Goal: Transaction & Acquisition: Book appointment/travel/reservation

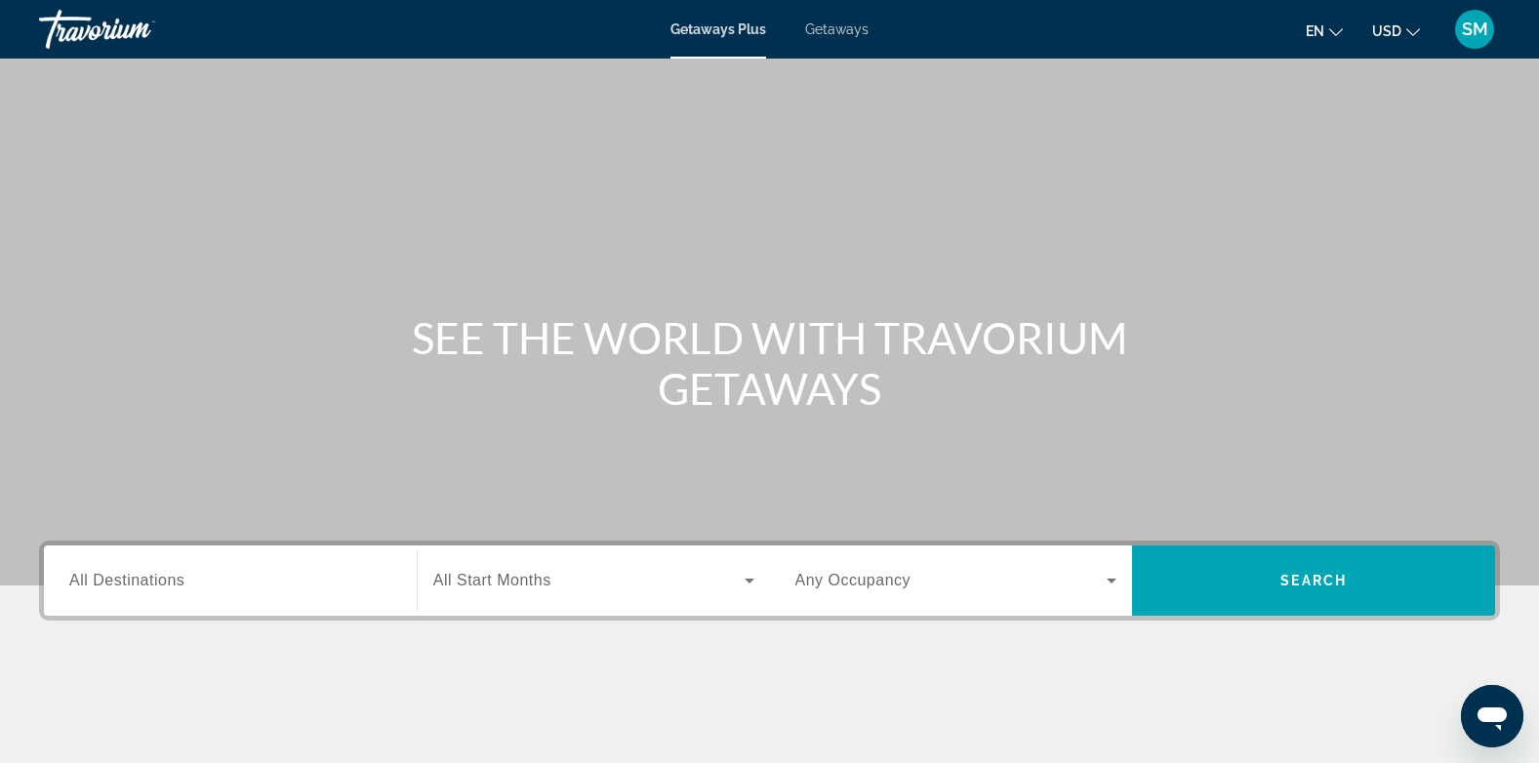
click at [134, 583] on span "All Destinations" at bounding box center [126, 580] width 115 height 17
click at [134, 583] on input "Destination All Destinations" at bounding box center [230, 581] width 322 height 23
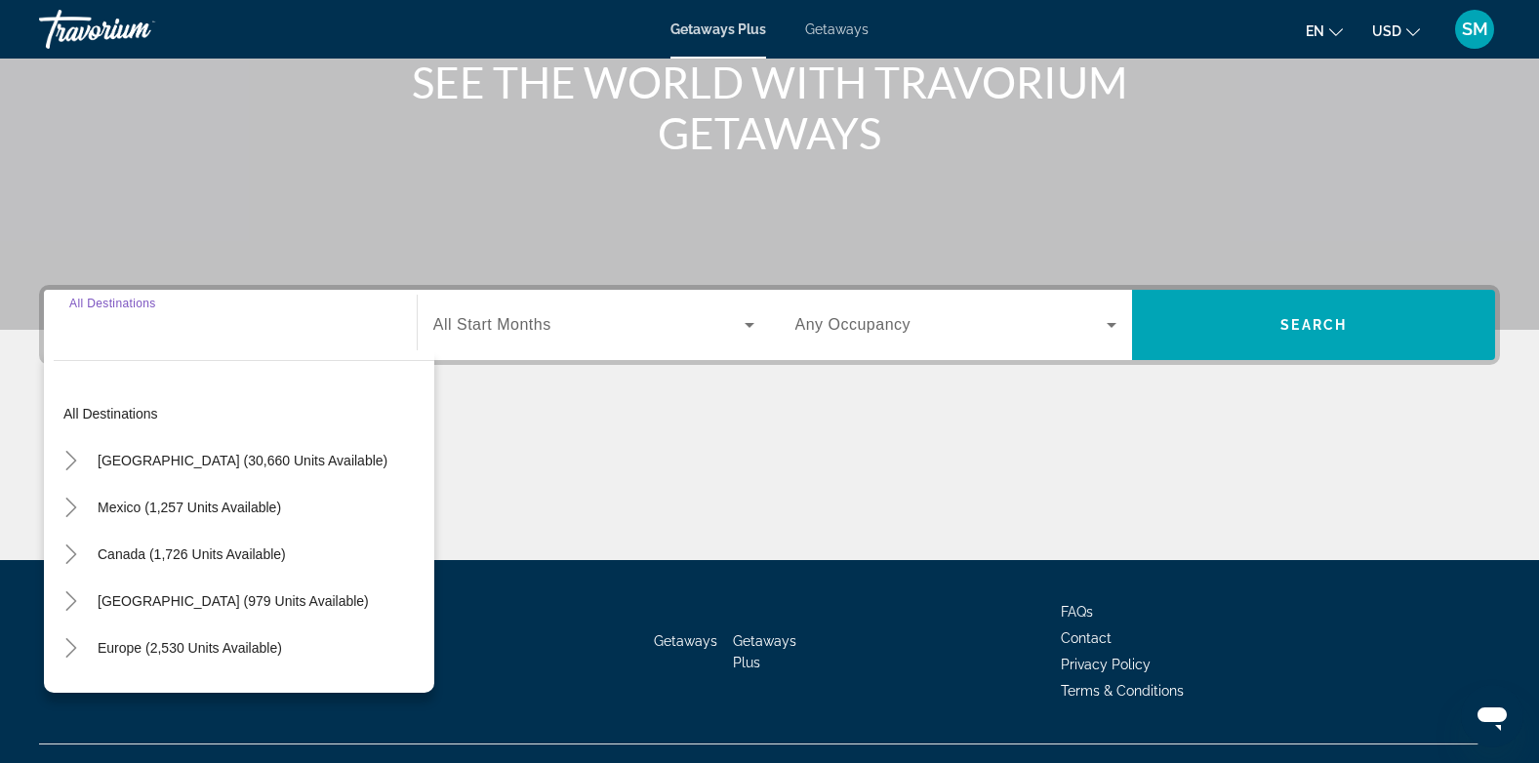
scroll to position [292, 0]
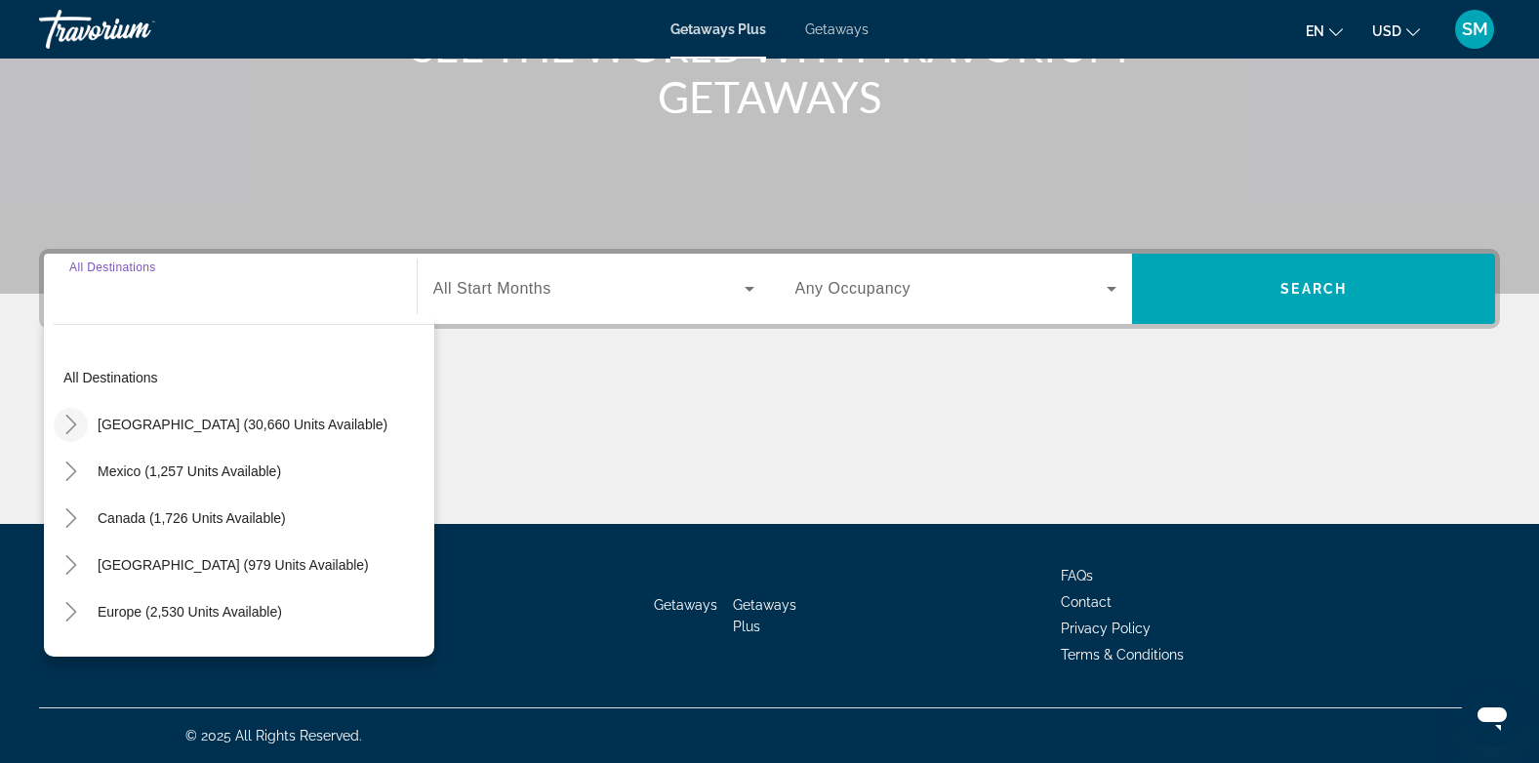
click at [70, 430] on icon "Toggle United States (30,660 units available)" at bounding box center [70, 425] width 11 height 20
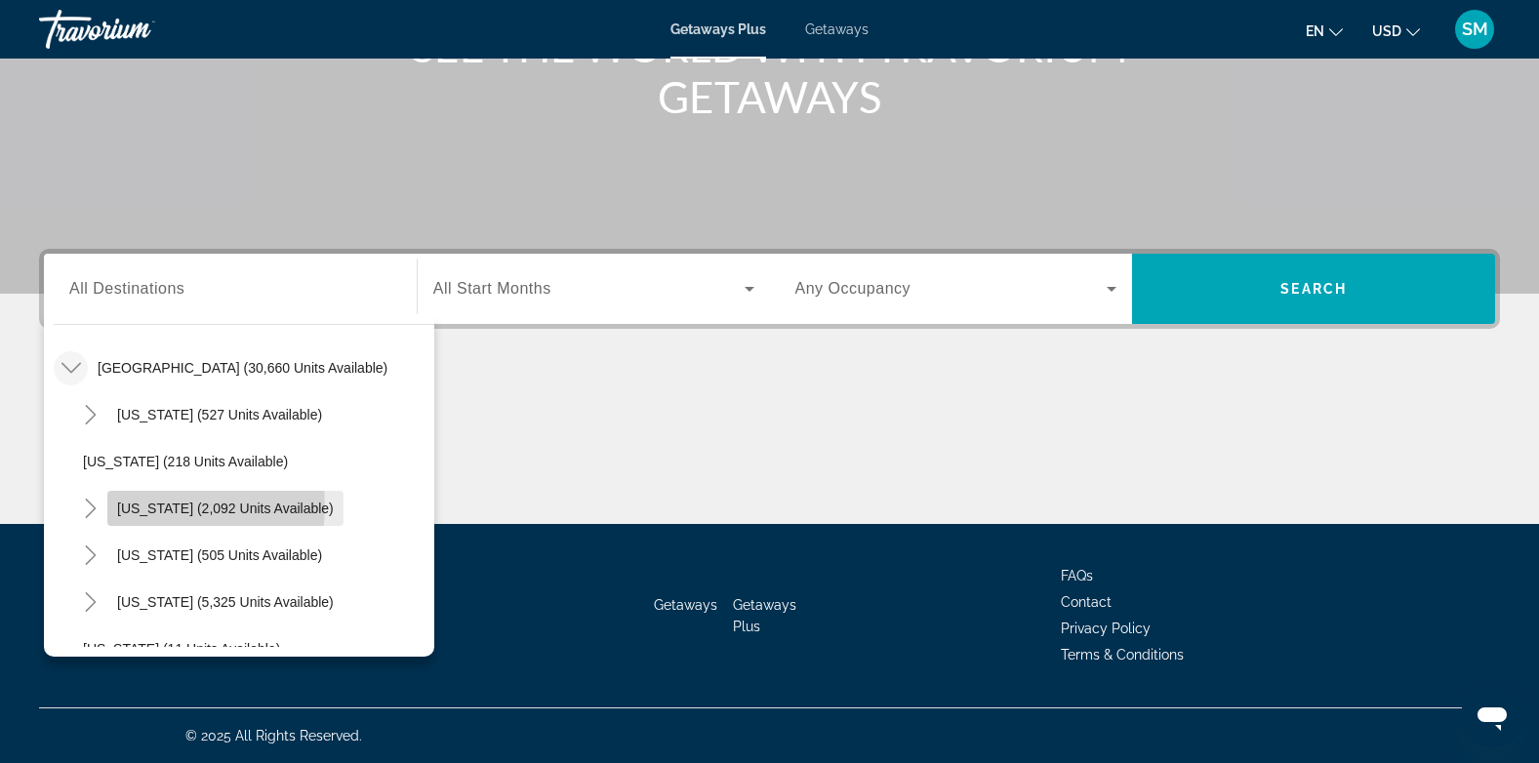
click at [164, 506] on span "[US_STATE] (2,092 units available)" at bounding box center [225, 509] width 217 height 16
type input "**********"
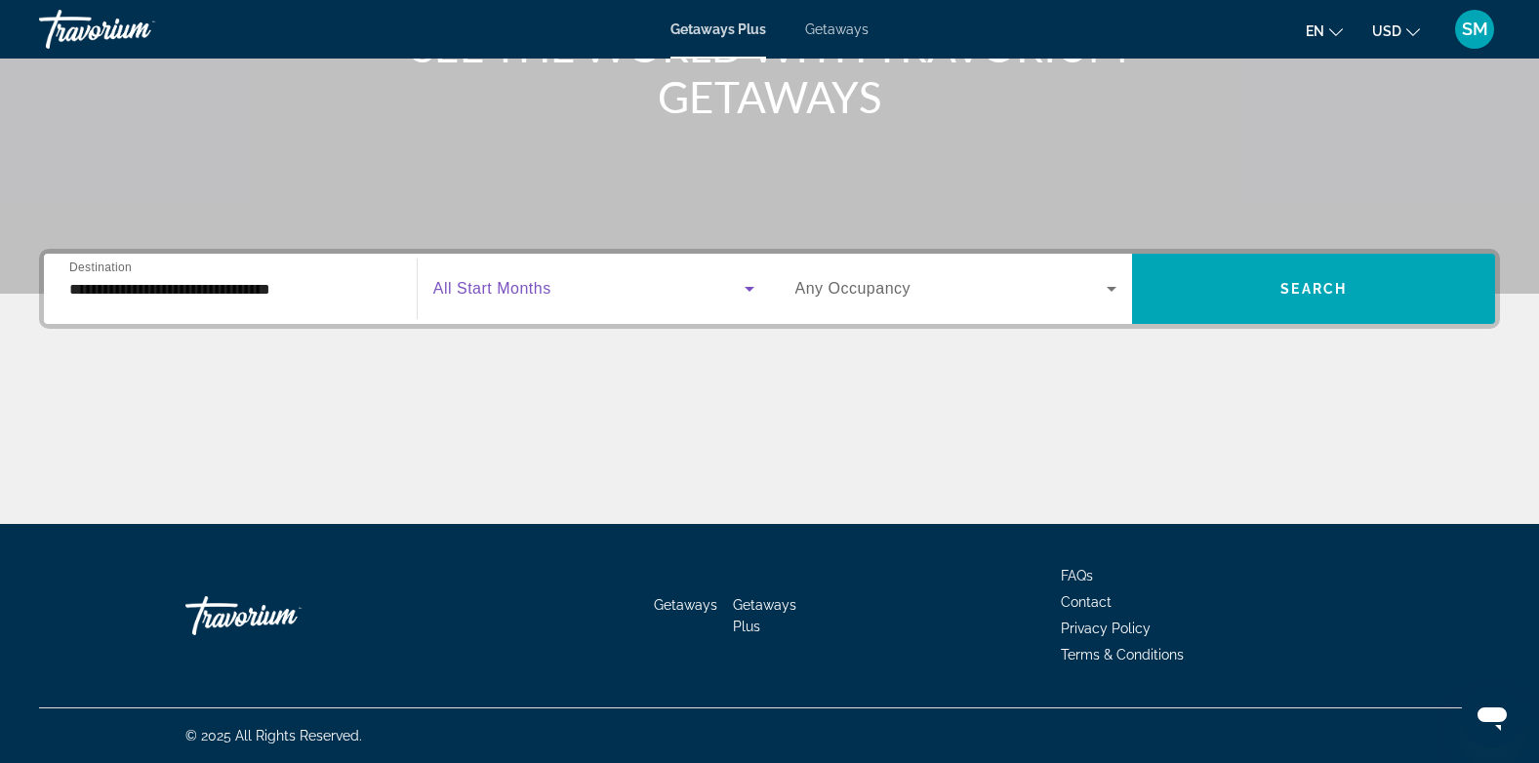
click at [747, 281] on icon "Search widget" at bounding box center [749, 288] width 23 height 23
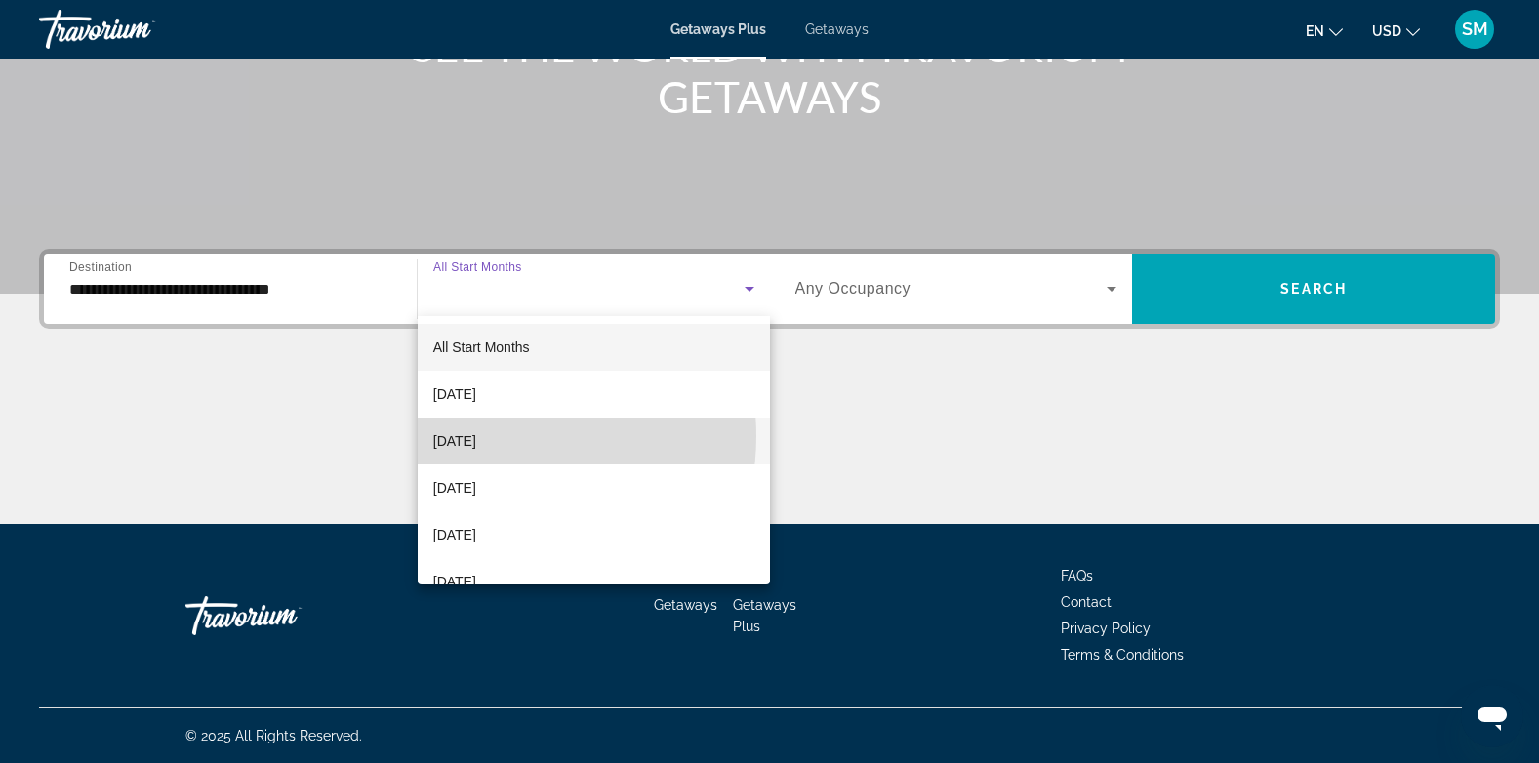
click at [476, 436] on span "[DATE]" at bounding box center [454, 440] width 43 height 23
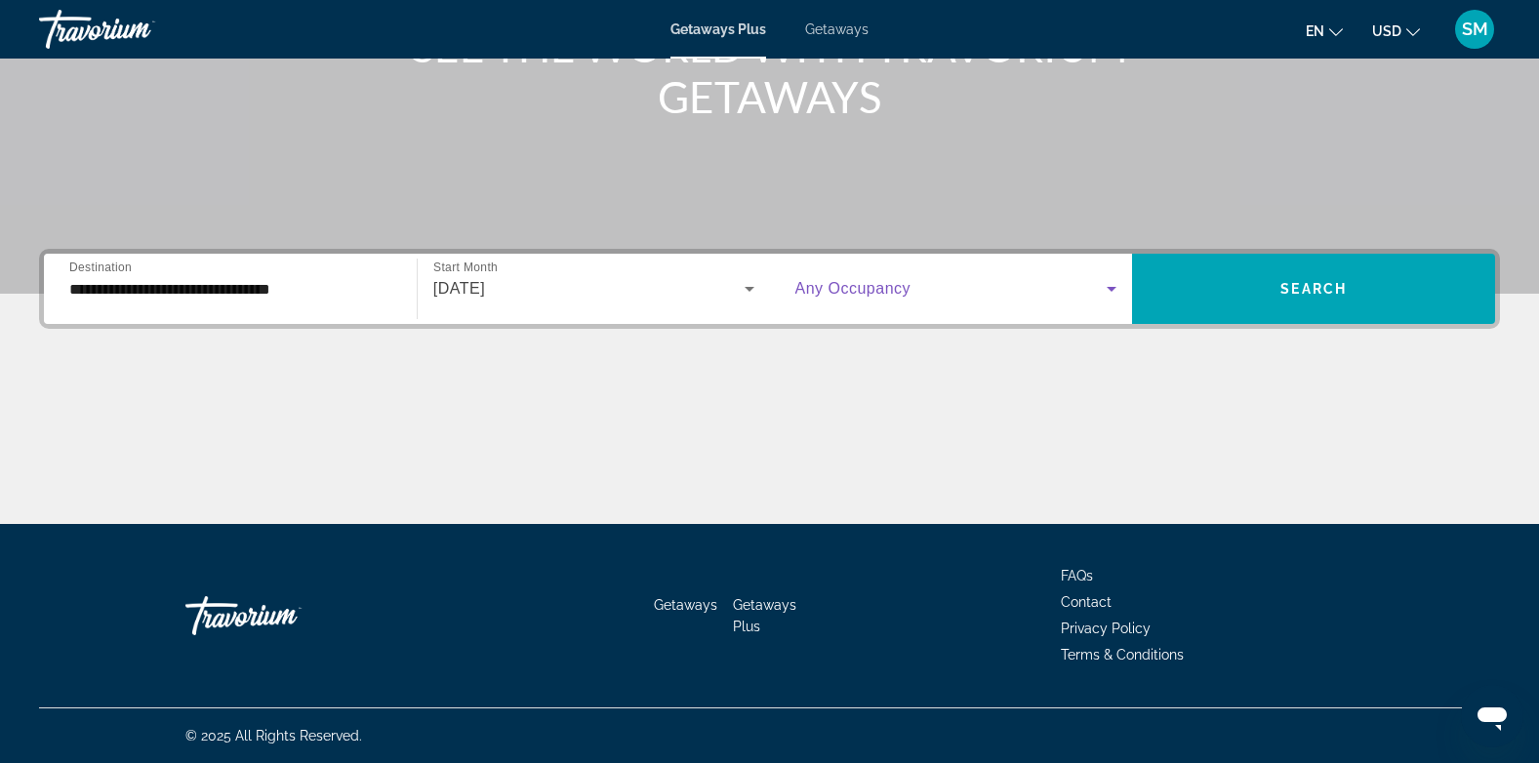
click at [1111, 284] on icon "Search widget" at bounding box center [1111, 288] width 23 height 23
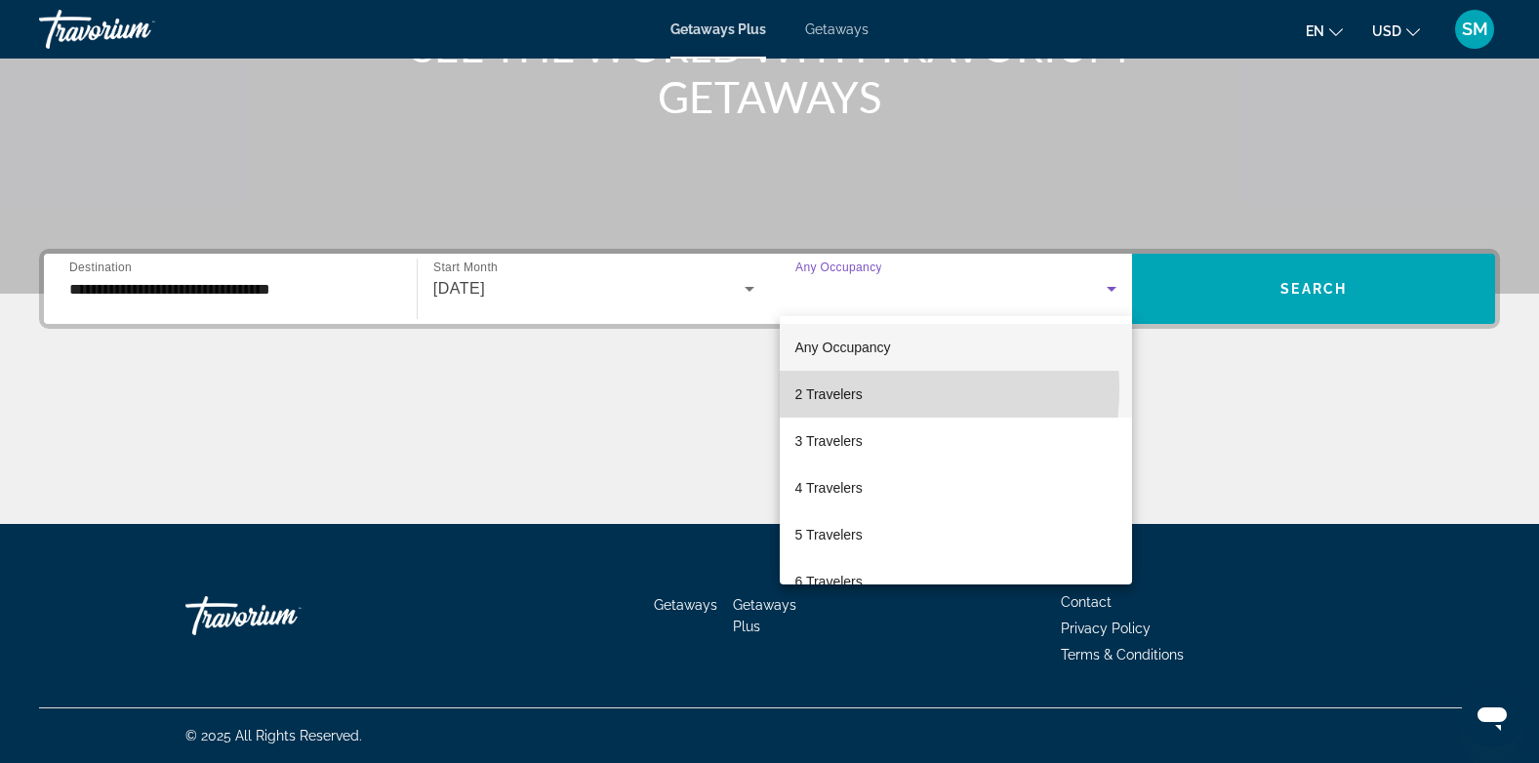
click at [856, 389] on span "2 Travelers" at bounding box center [828, 393] width 67 height 23
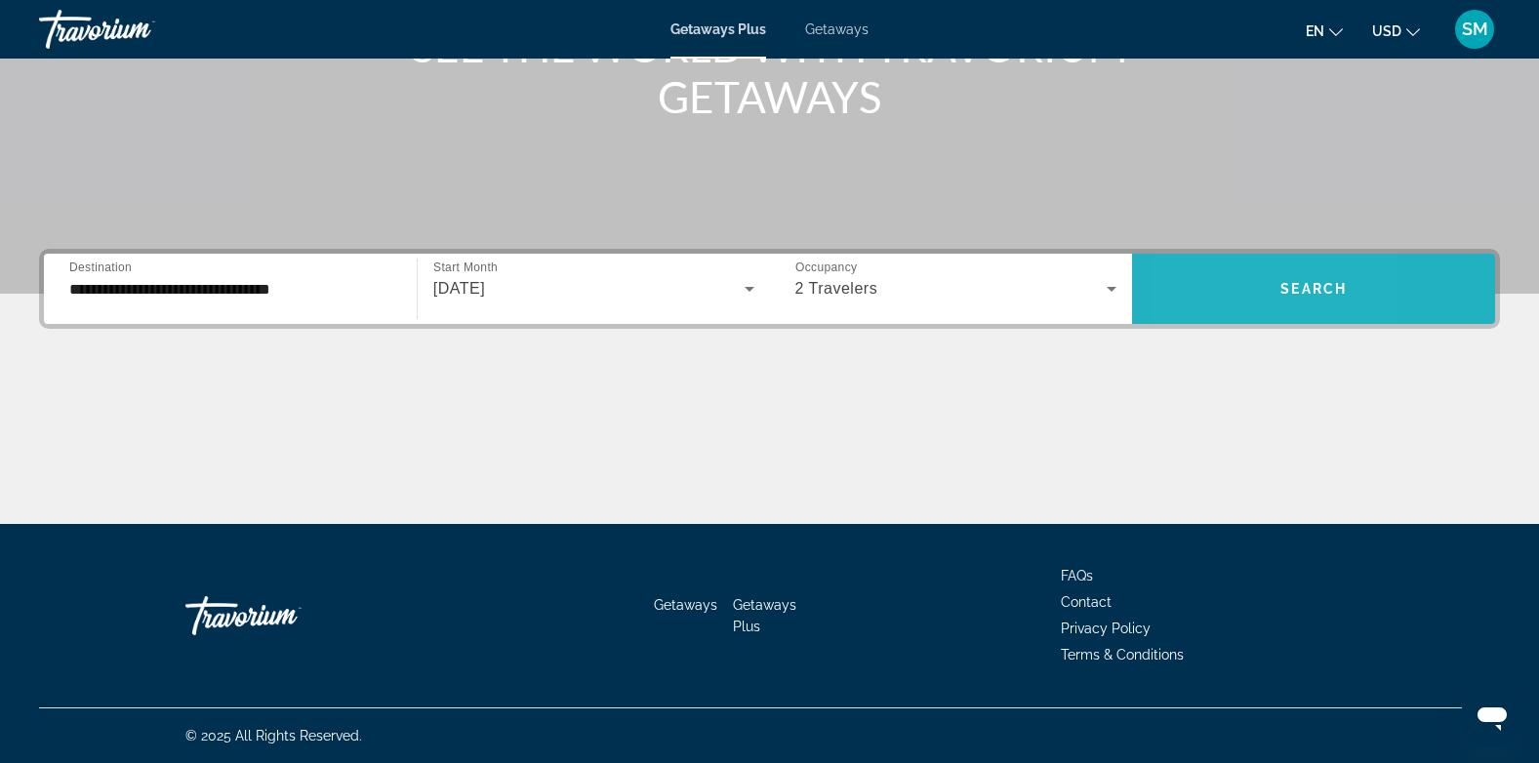
click at [1200, 278] on span "Search widget" at bounding box center [1313, 288] width 363 height 47
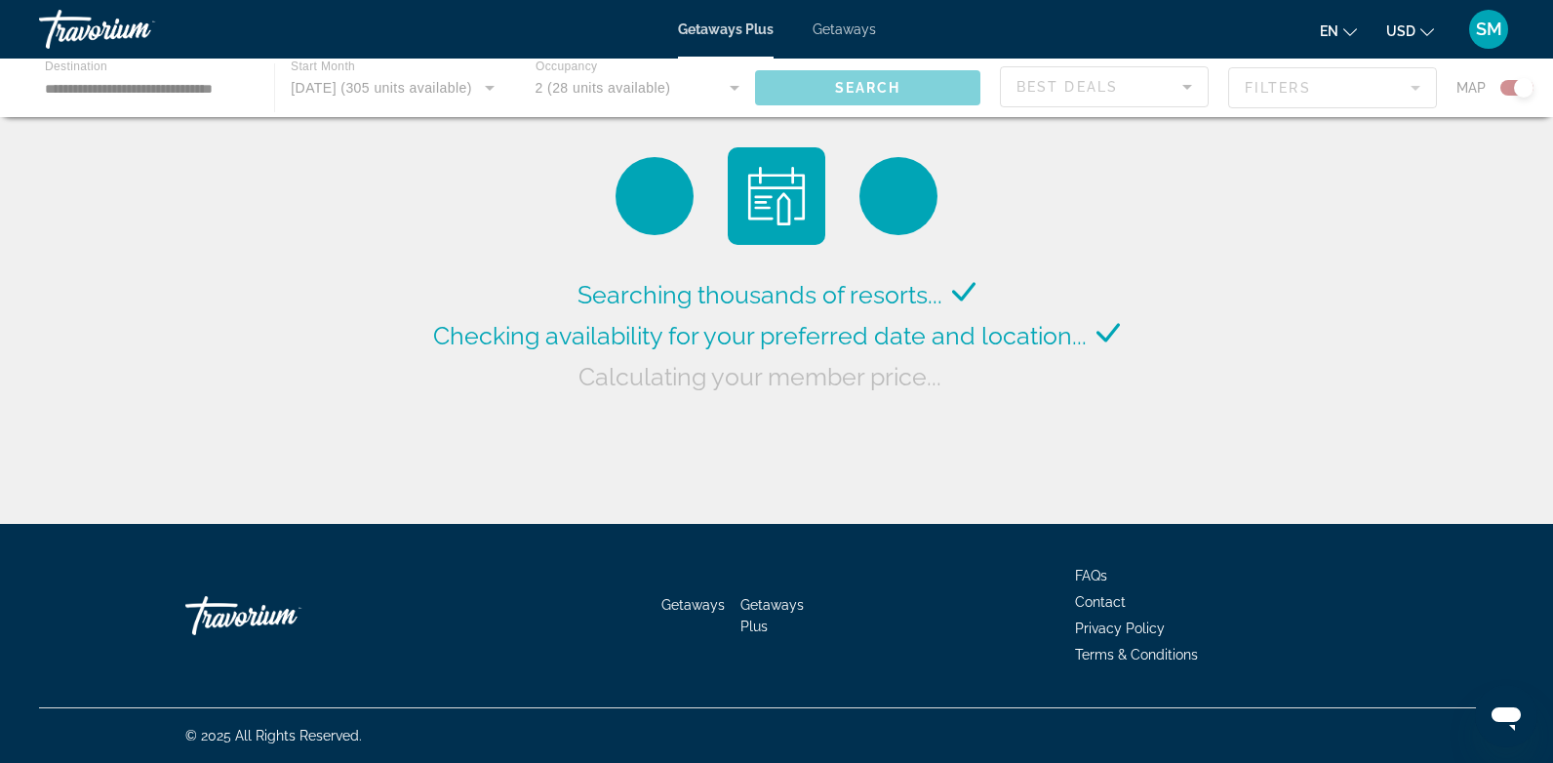
click at [1200, 278] on div "Searching thousands of resorts... Checking availability for your preferred date…" at bounding box center [776, 267] width 1553 height 534
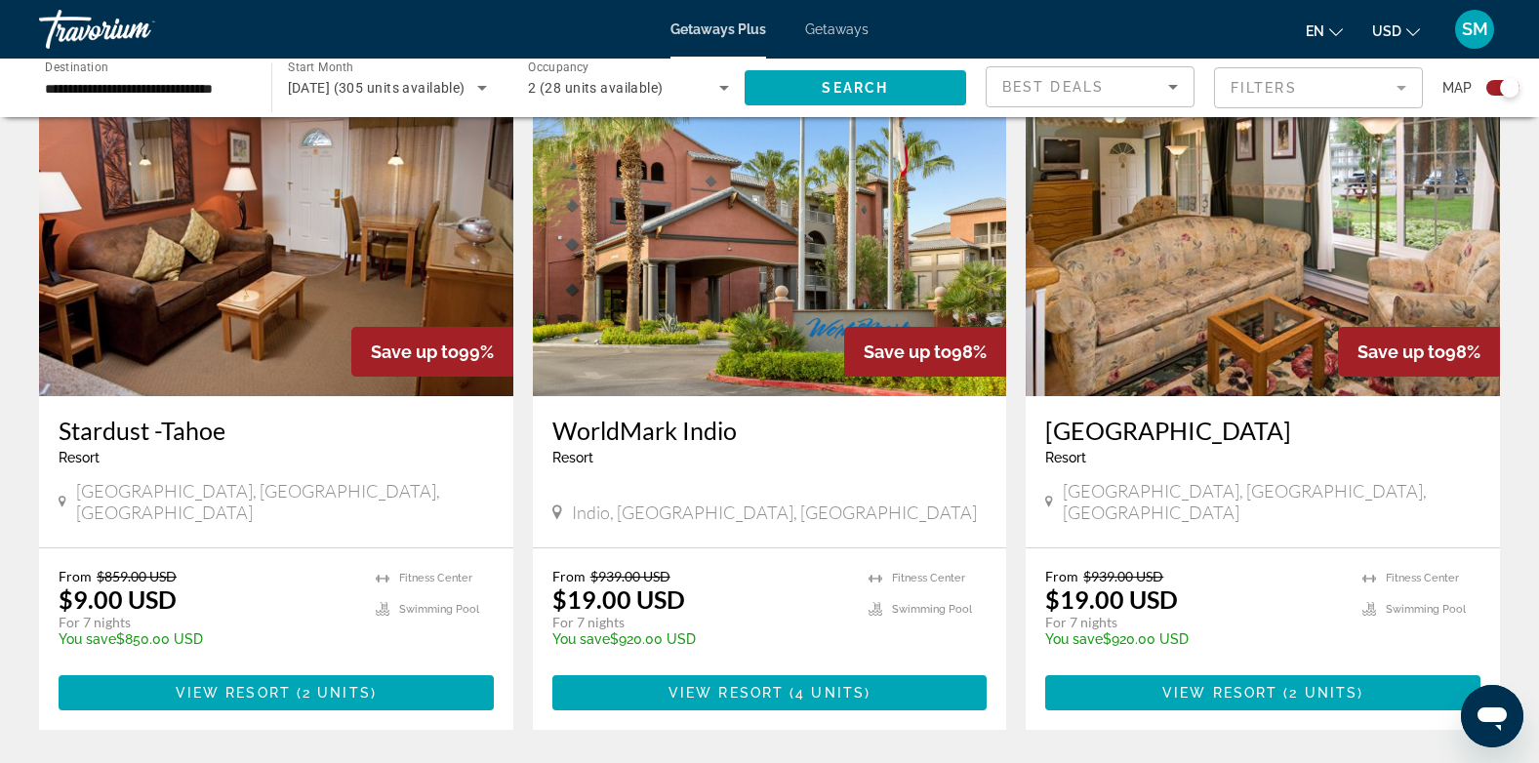
scroll to position [2880, 0]
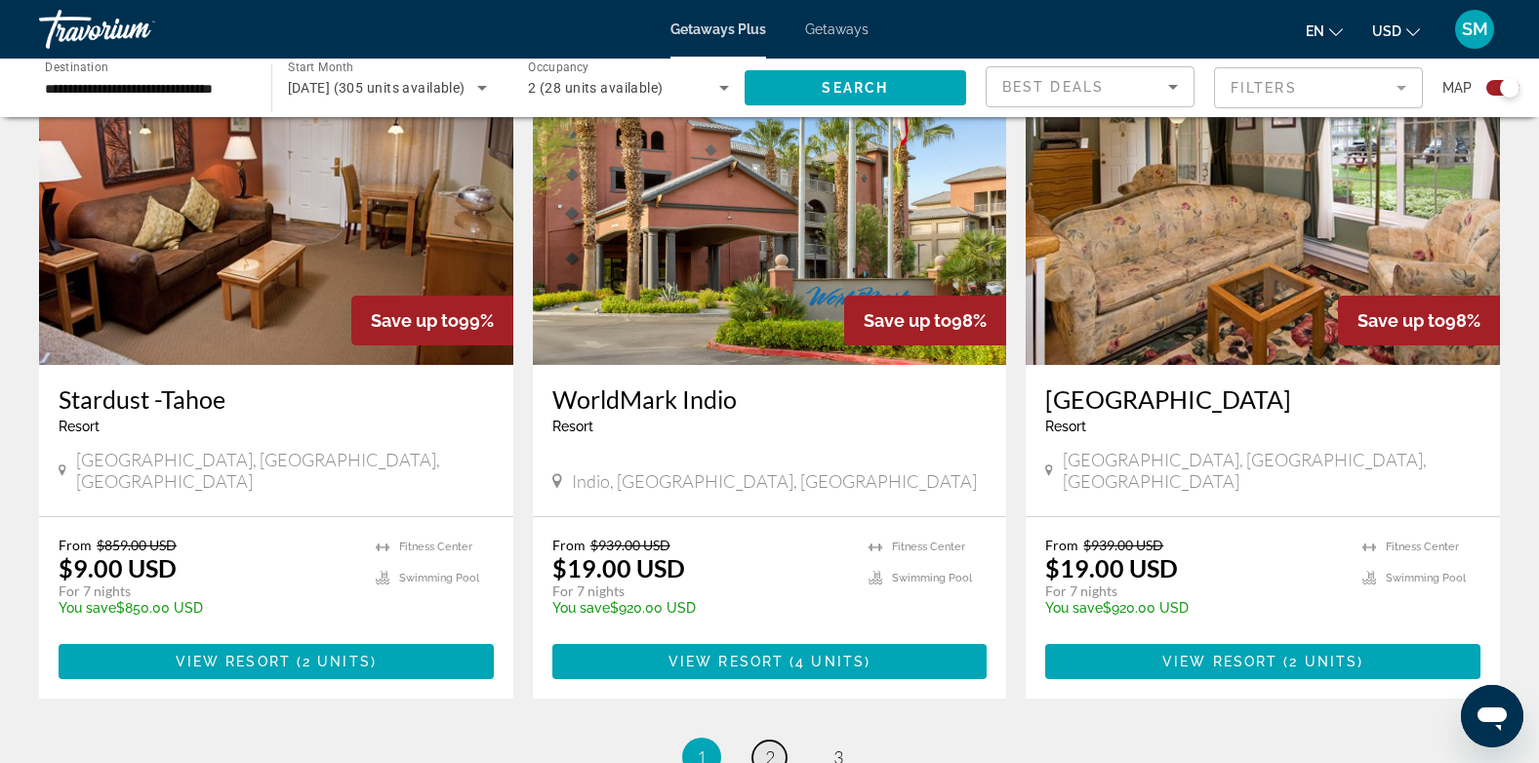
click at [774, 746] on span "2" at bounding box center [770, 756] width 10 height 21
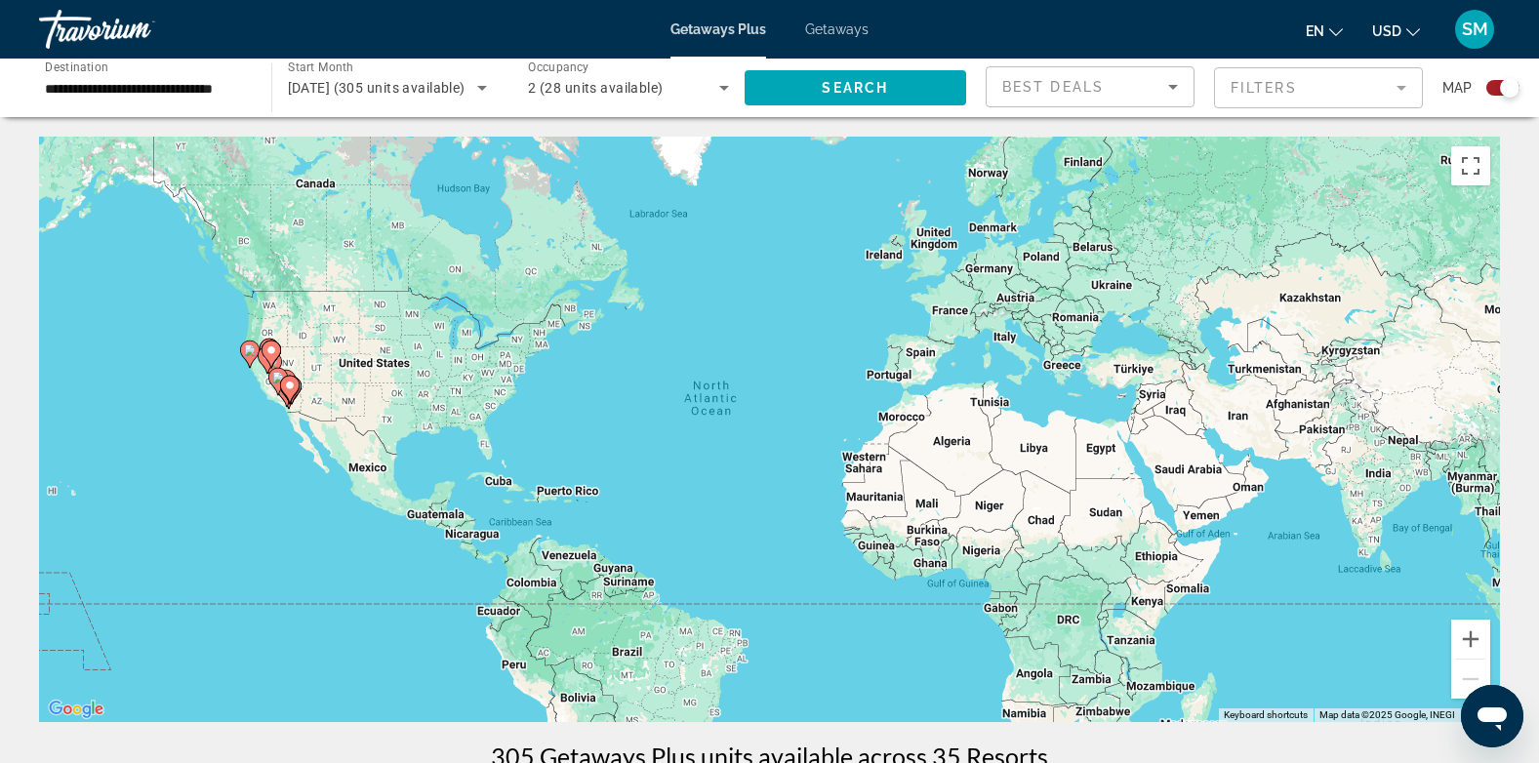
click at [1053, 301] on div "To activate drag with keyboard, press Alt + Enter. Once in keyboard drag state,…" at bounding box center [769, 429] width 1461 height 585
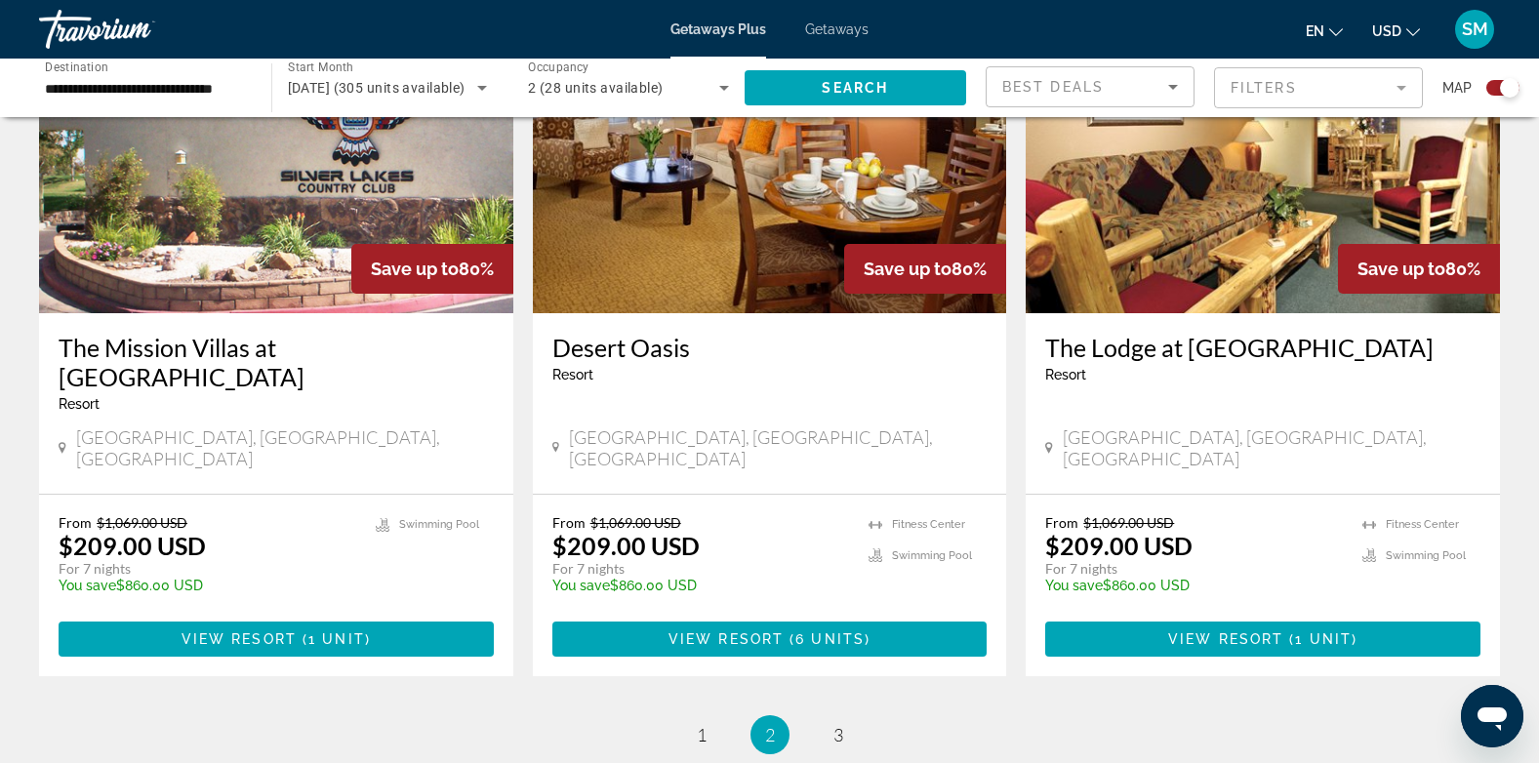
scroll to position [2971, 0]
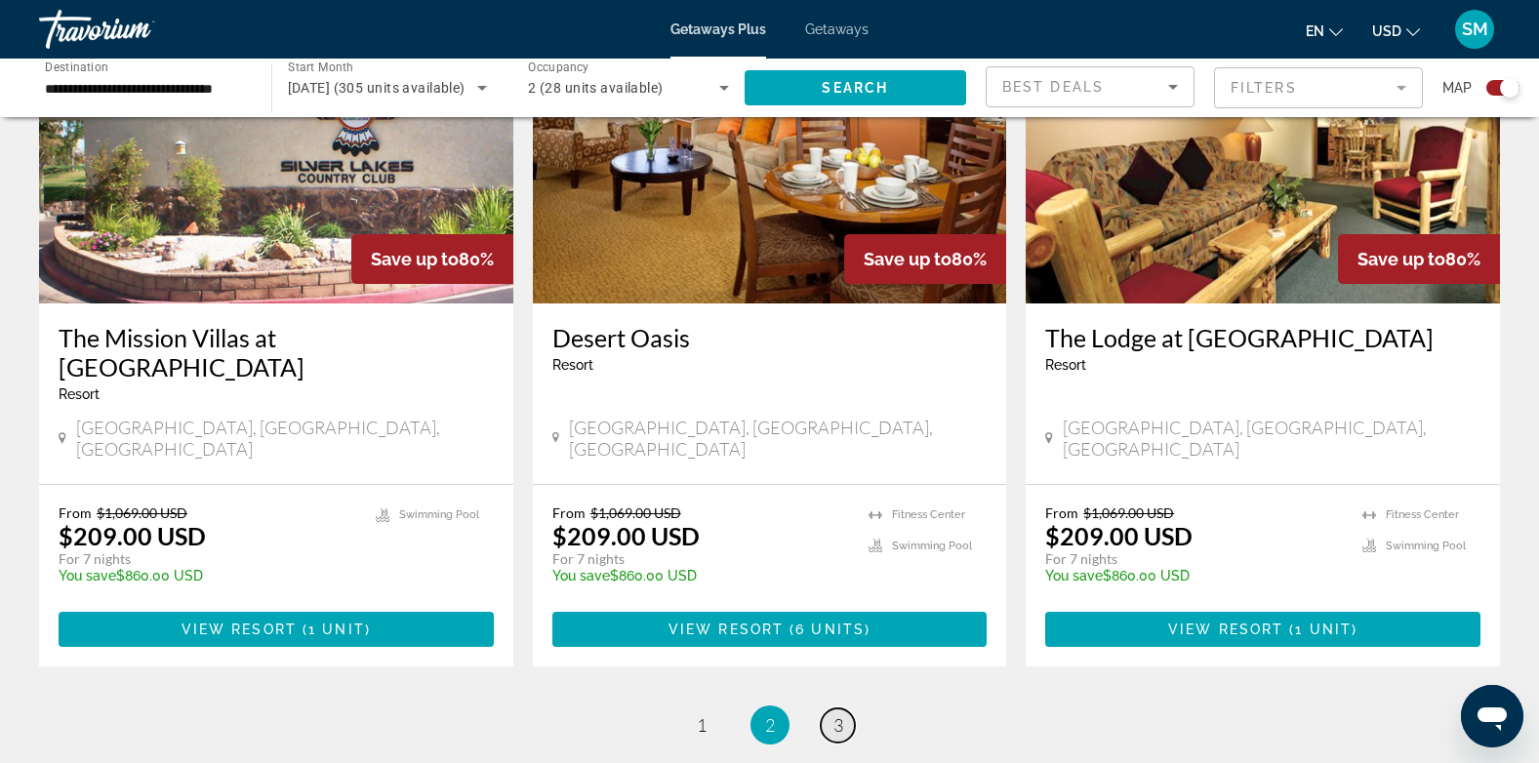
click at [837, 714] on span "3" at bounding box center [838, 724] width 10 height 21
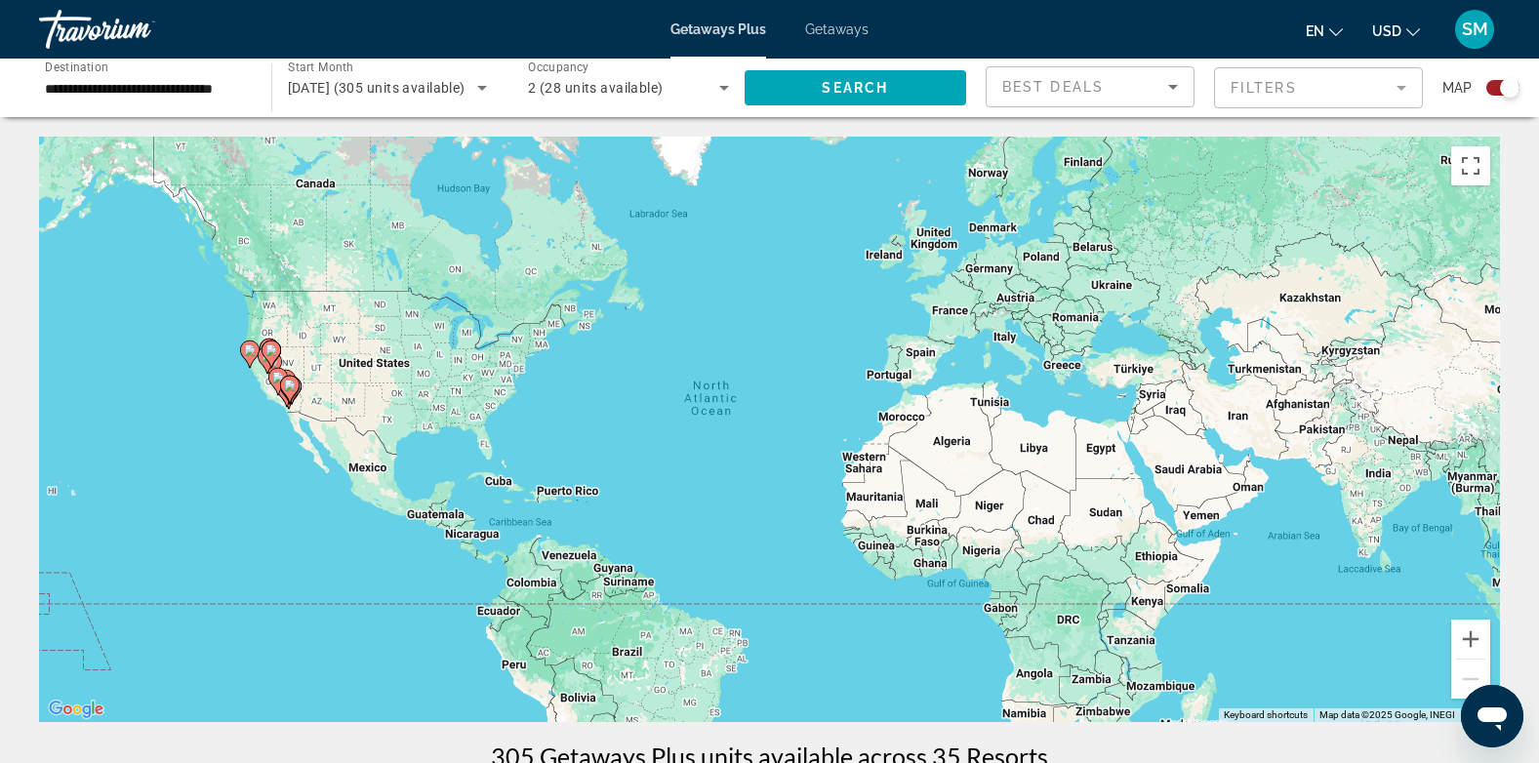
click at [849, 28] on span "Getaways" at bounding box center [836, 29] width 63 height 16
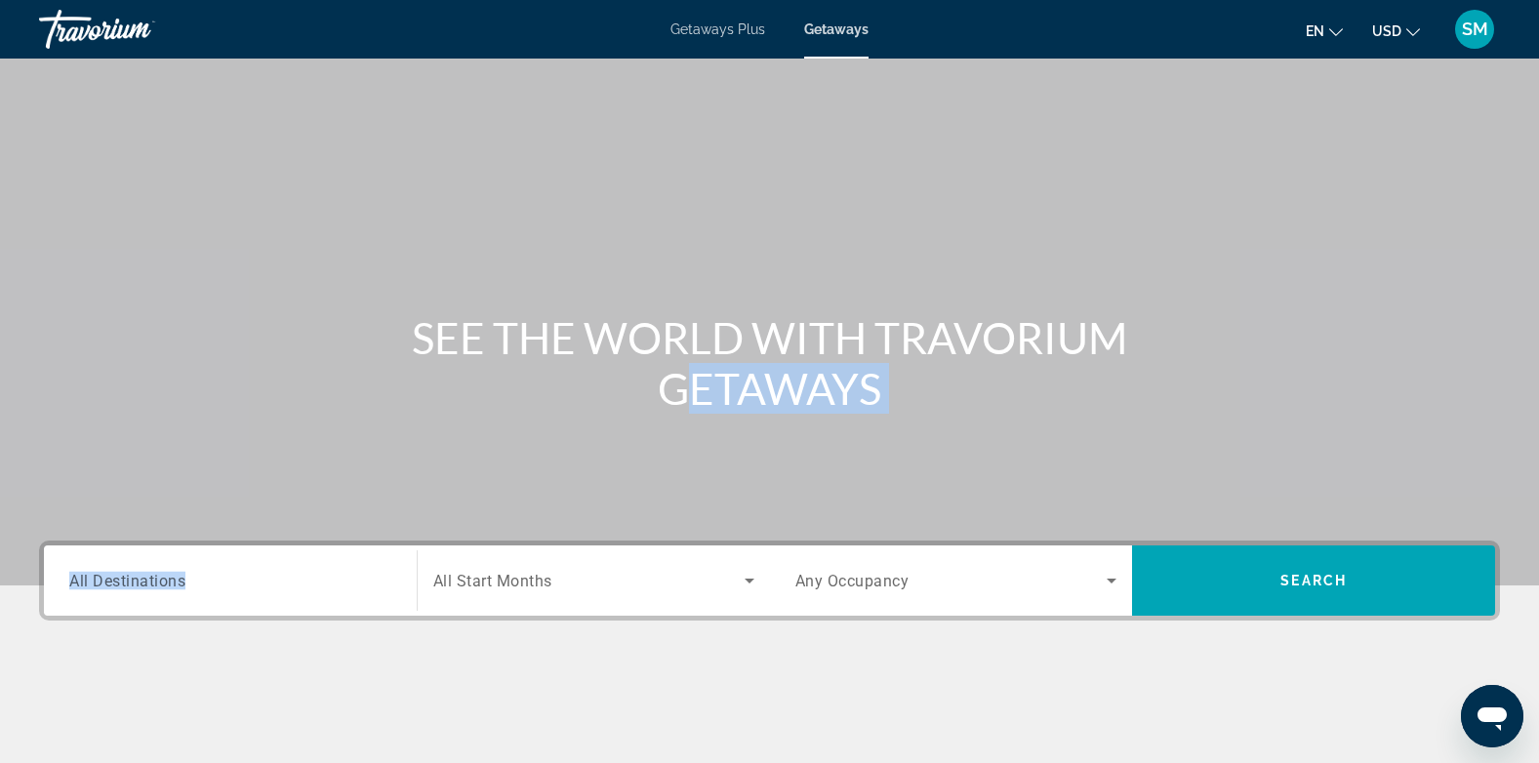
drag, startPoint x: 607, startPoint y: 369, endPoint x: 65, endPoint y: 594, distance: 586.6
click at [65, 594] on section "SEE THE WORLD WITH TRAVORIUM GETAWAYS Destination All Destinations Start Month …" at bounding box center [769, 408] width 1539 height 816
drag, startPoint x: 65, startPoint y: 594, endPoint x: 145, endPoint y: 576, distance: 82.1
click at [145, 576] on span "All Destinations" at bounding box center [127, 580] width 116 height 19
click at [145, 576] on input "Destination All Destinations" at bounding box center [230, 581] width 322 height 23
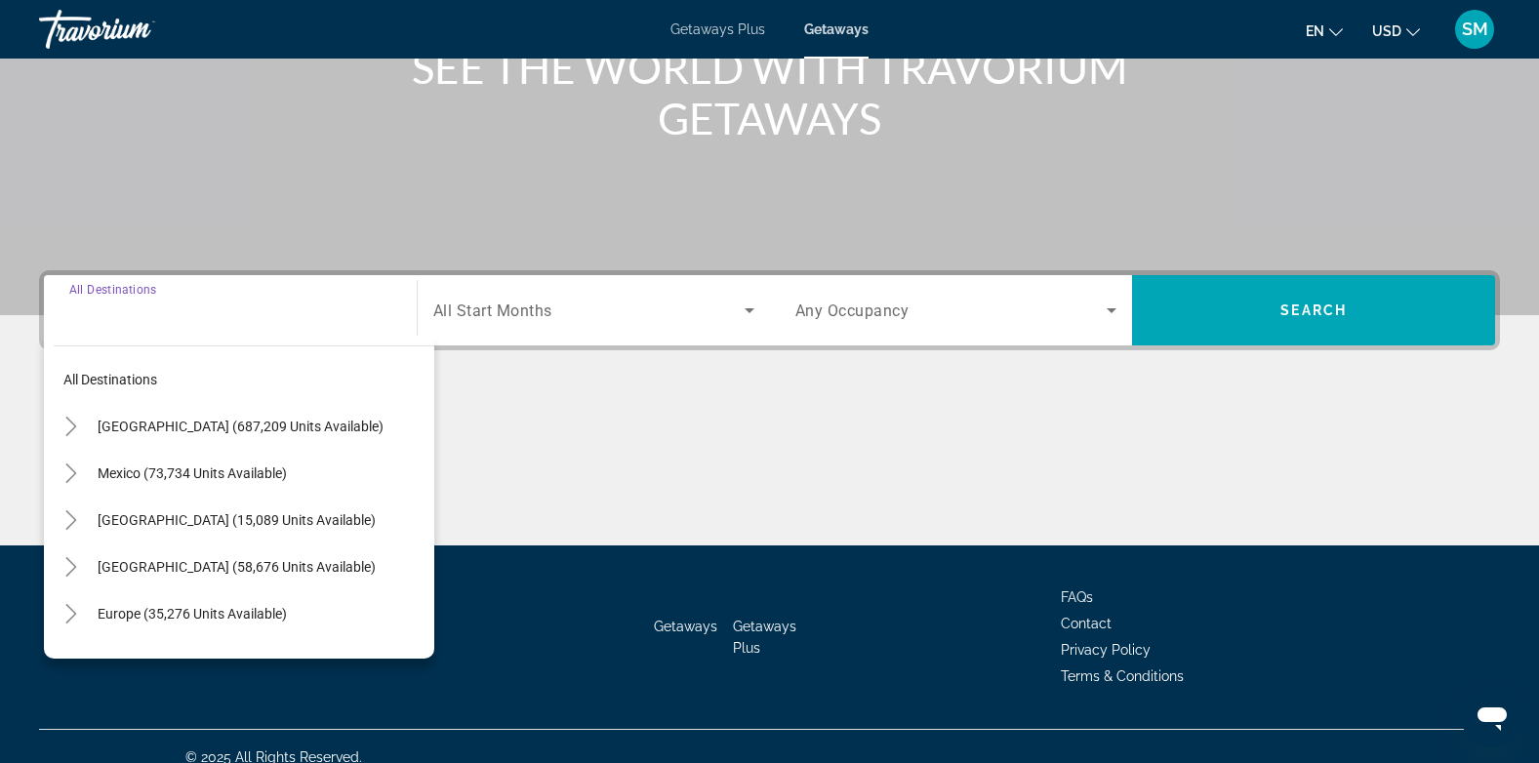
scroll to position [292, 0]
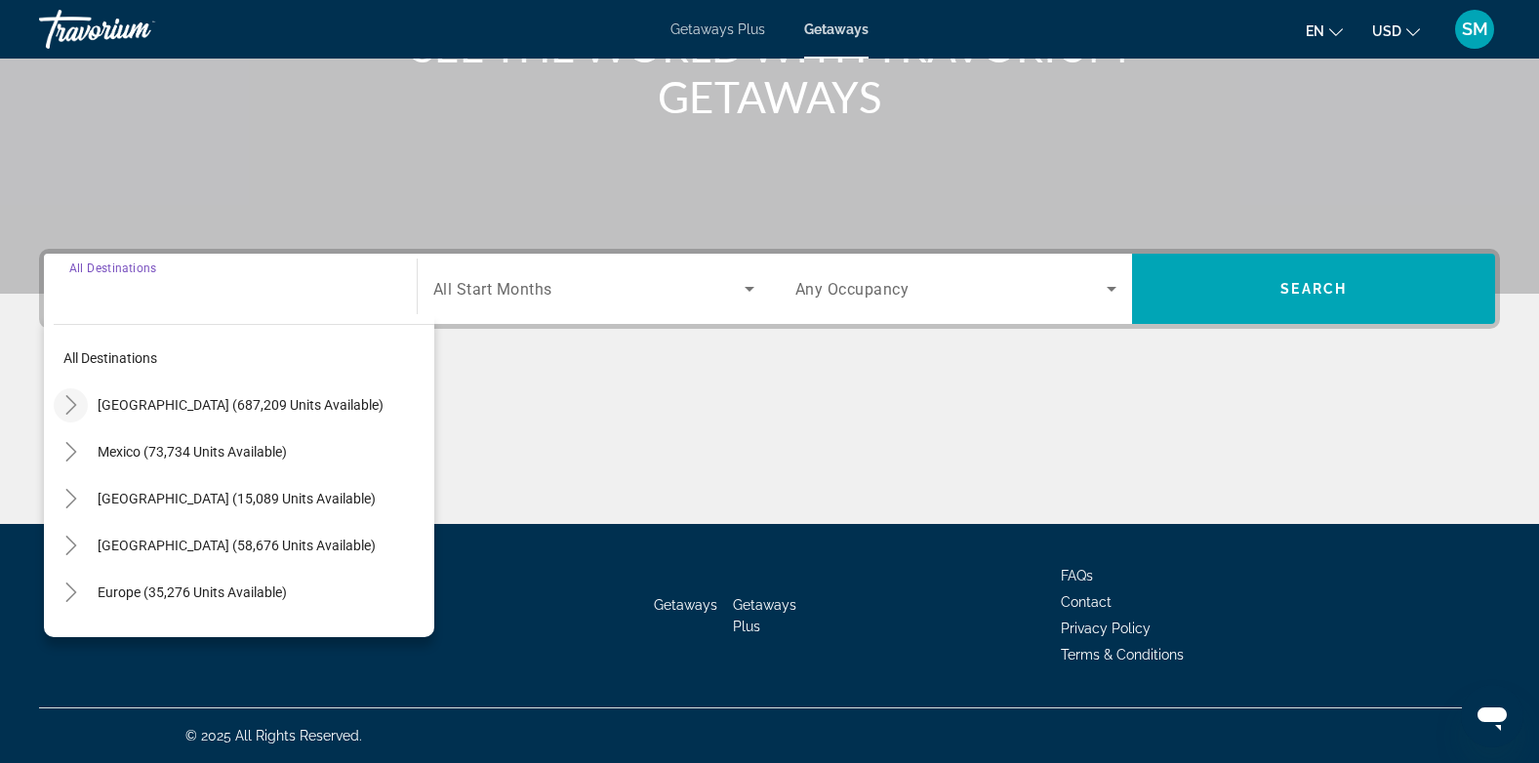
click at [71, 397] on icon "Toggle United States (687,209 units available)" at bounding box center [71, 405] width 20 height 20
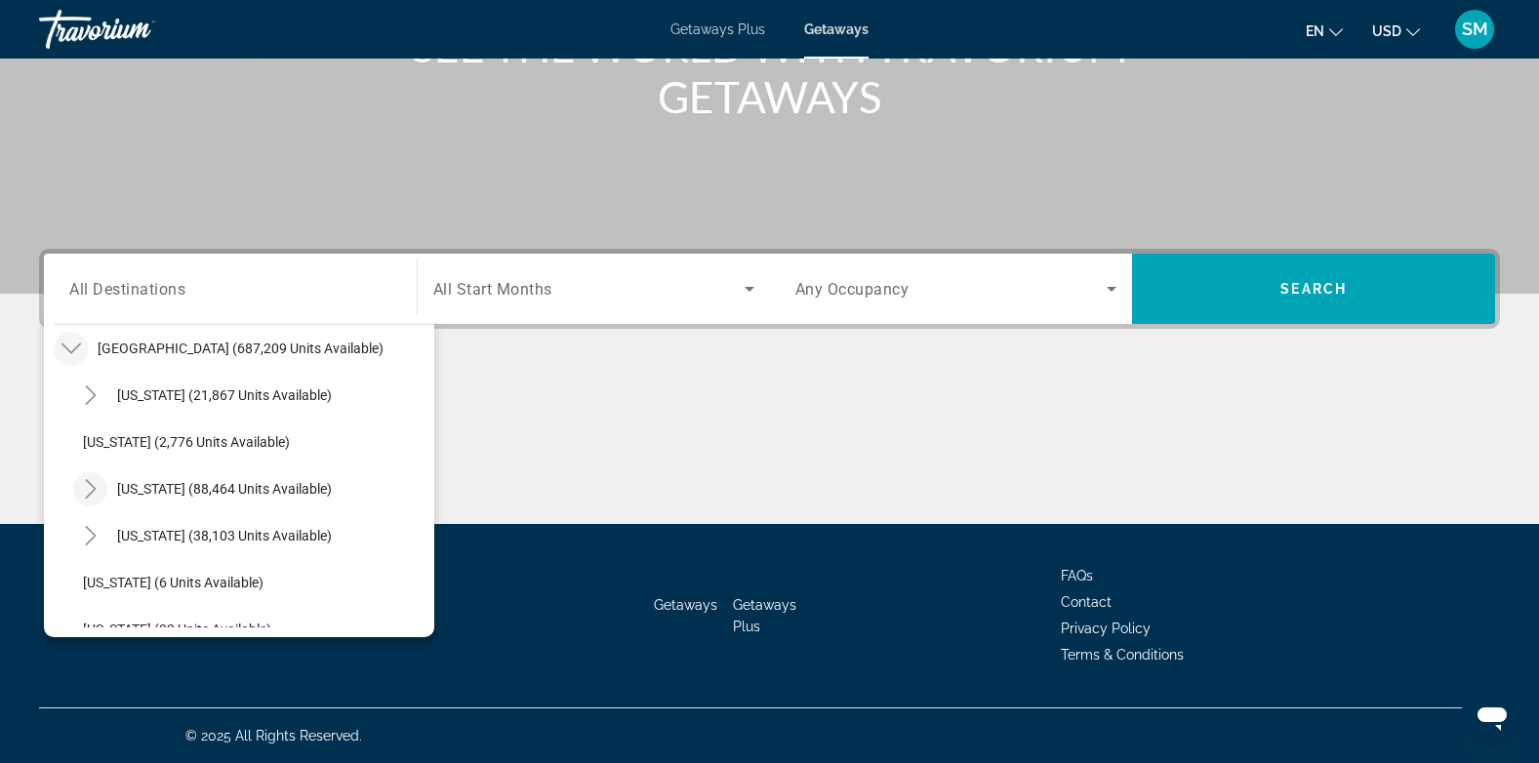
click at [87, 486] on icon "Toggle California (88,464 units available)" at bounding box center [91, 489] width 20 height 20
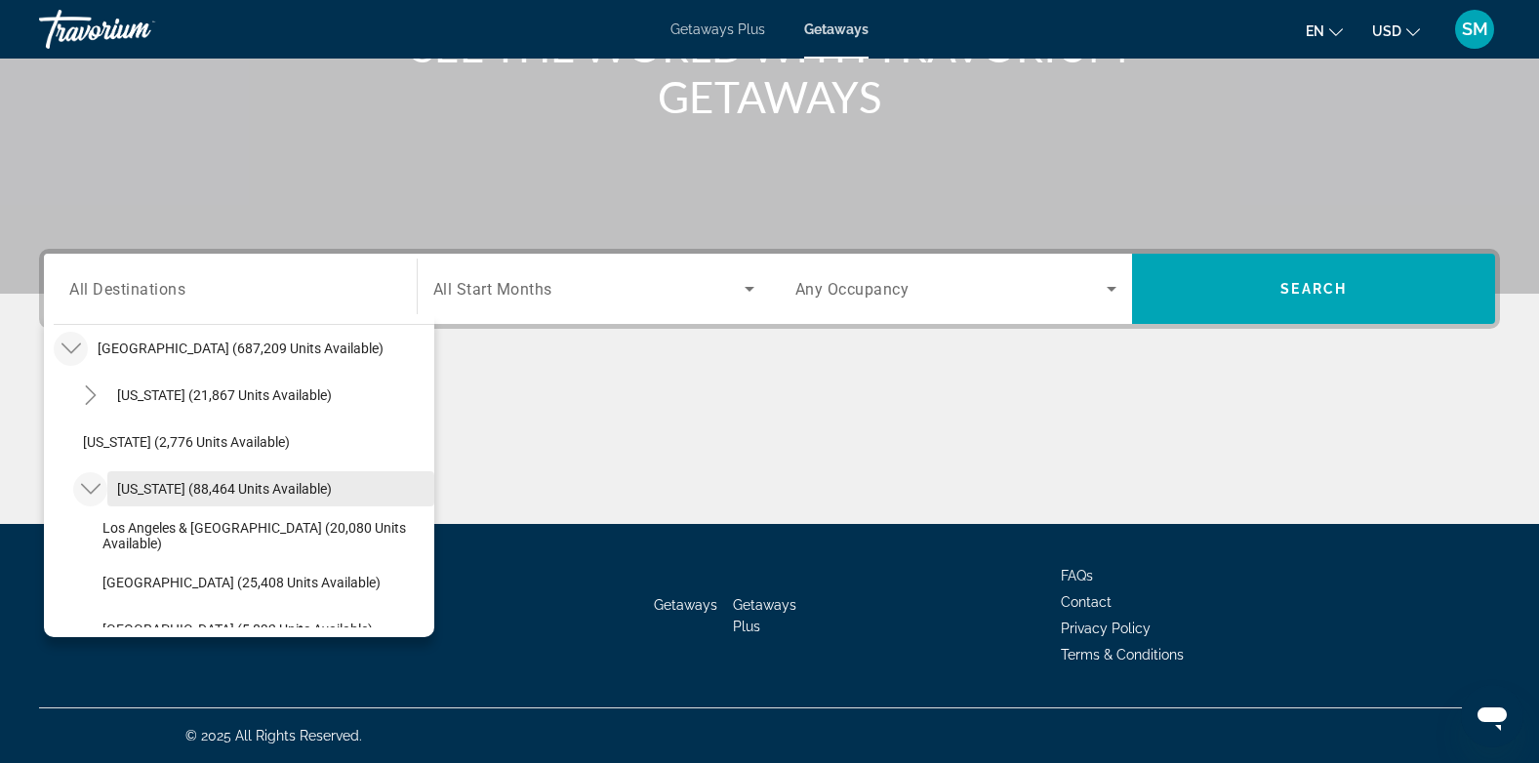
click at [295, 483] on span "[US_STATE] (88,464 units available)" at bounding box center [224, 489] width 215 height 16
type input "**********"
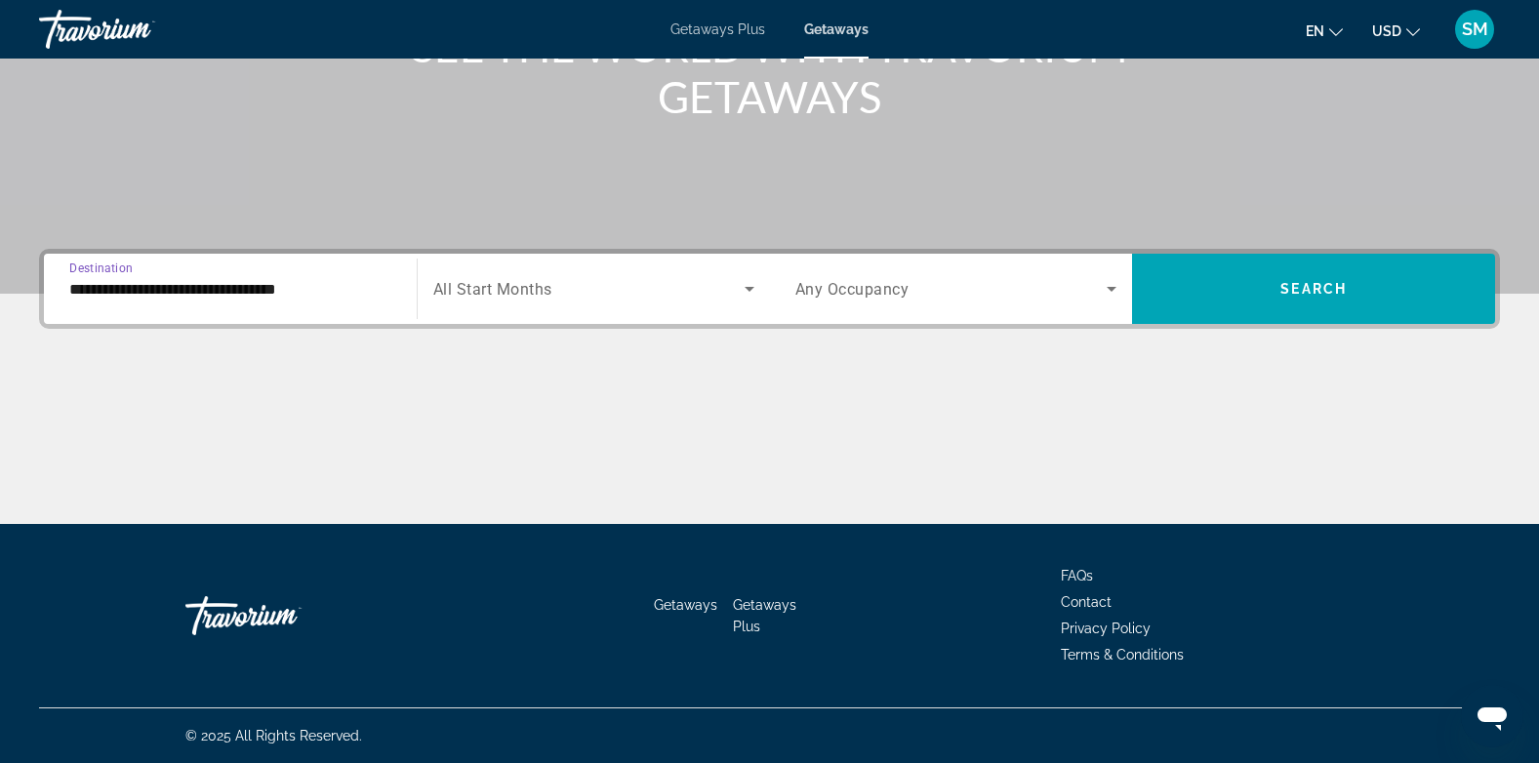
click at [752, 290] on icon "Search widget" at bounding box center [749, 288] width 23 height 23
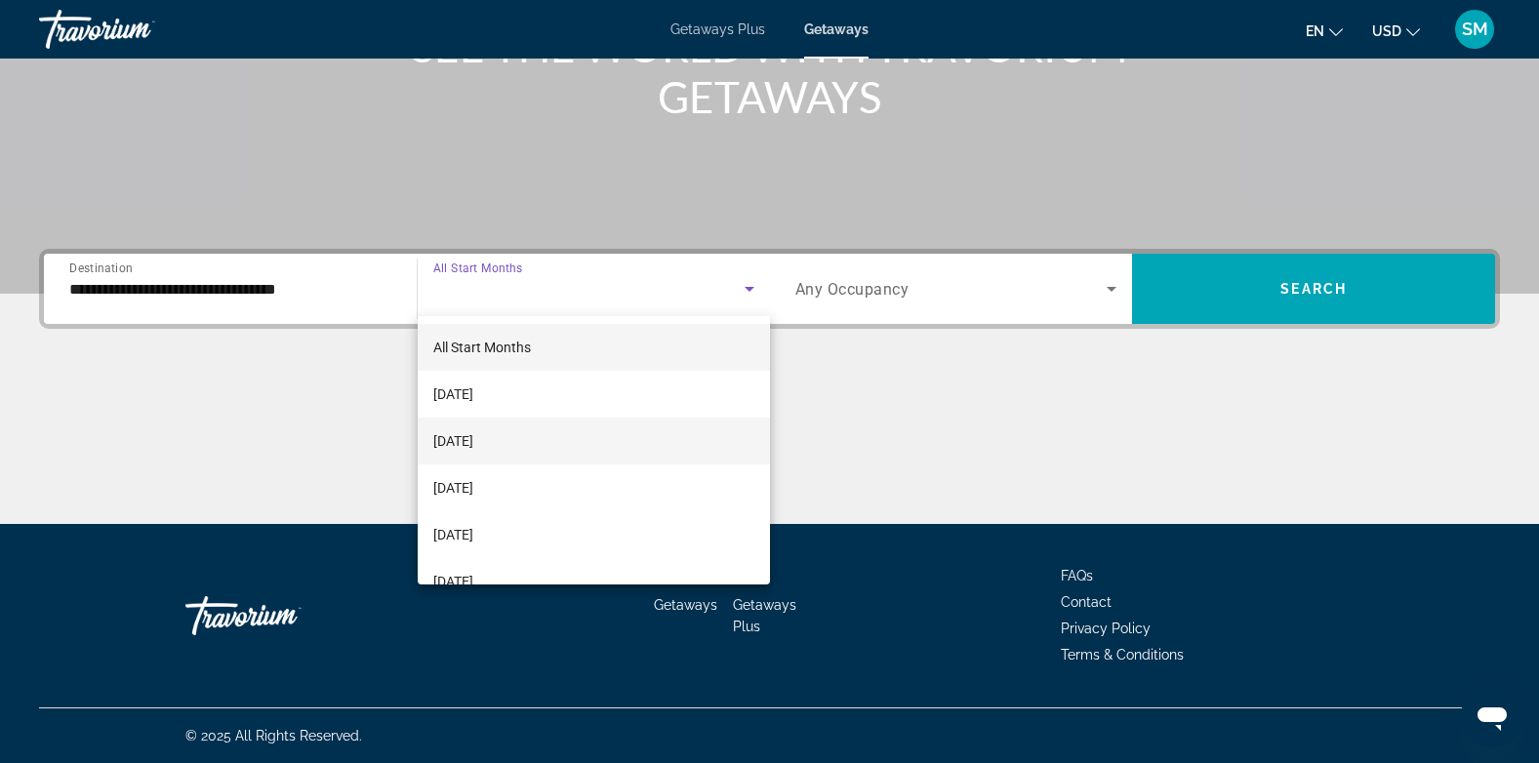
click at [456, 429] on span "[DATE]" at bounding box center [453, 440] width 40 height 23
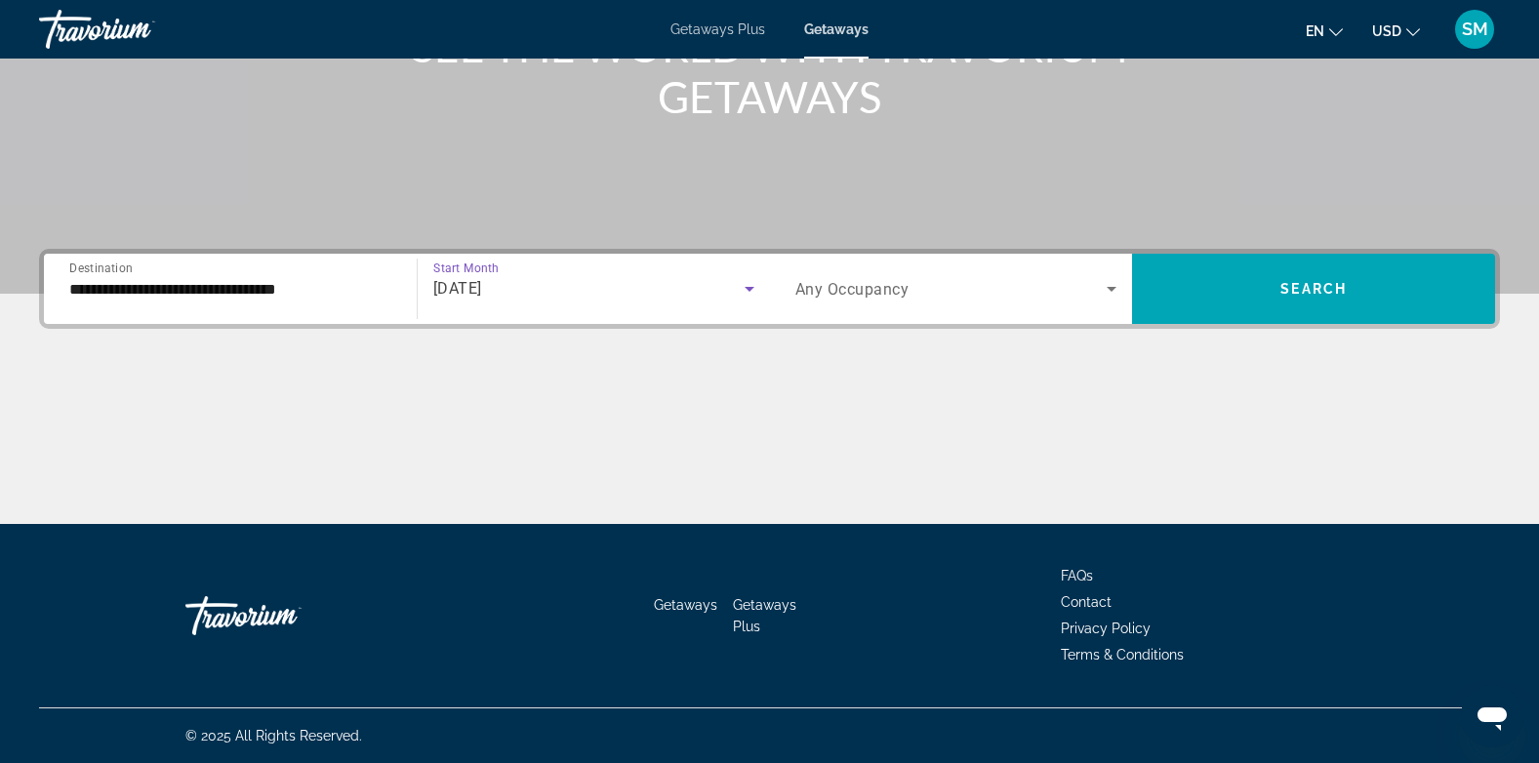
click at [746, 291] on icon "Search widget" at bounding box center [749, 288] width 23 height 23
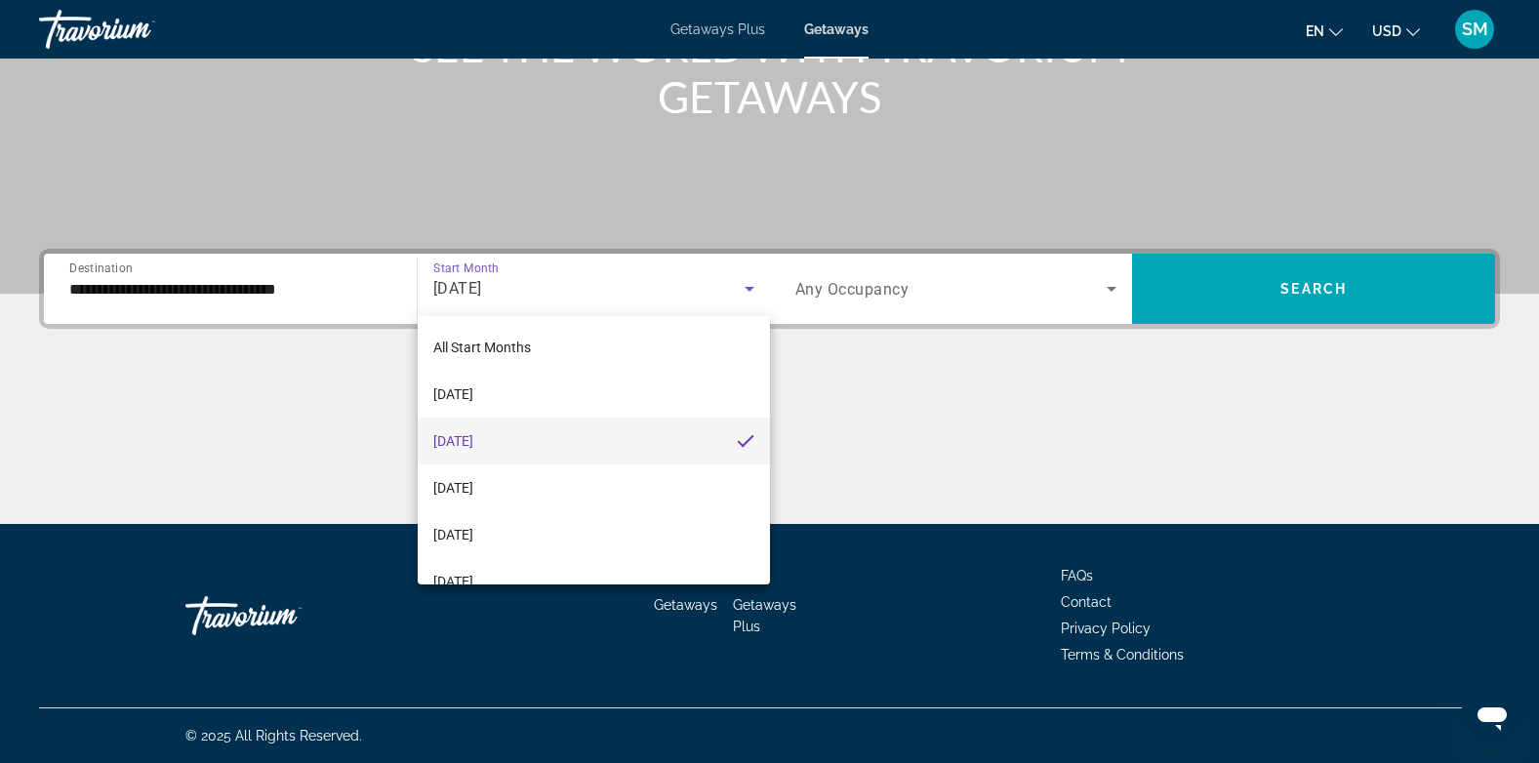
click at [473, 443] on span "[DATE]" at bounding box center [453, 440] width 40 height 23
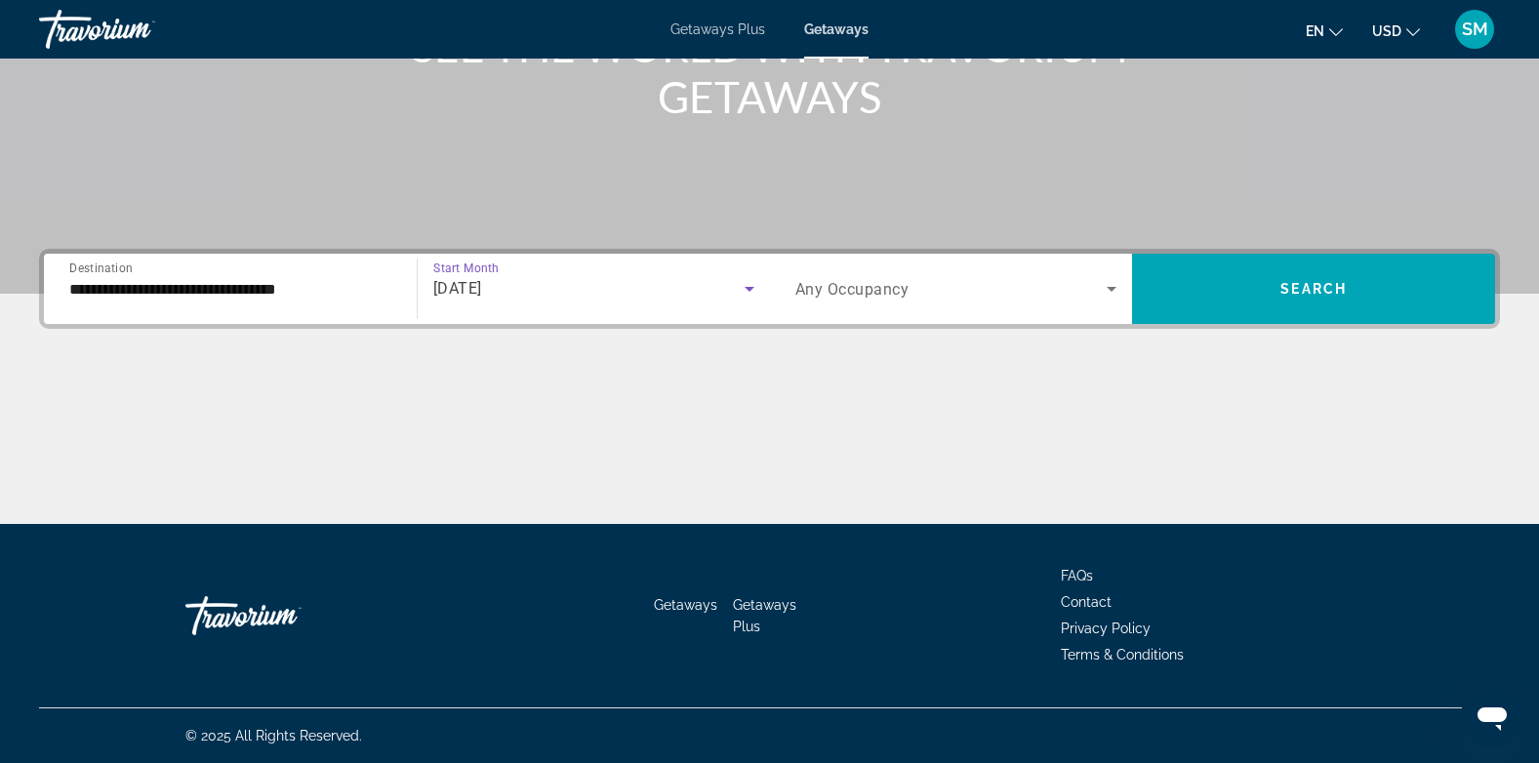
click at [1110, 287] on icon "Search widget" at bounding box center [1111, 289] width 10 height 5
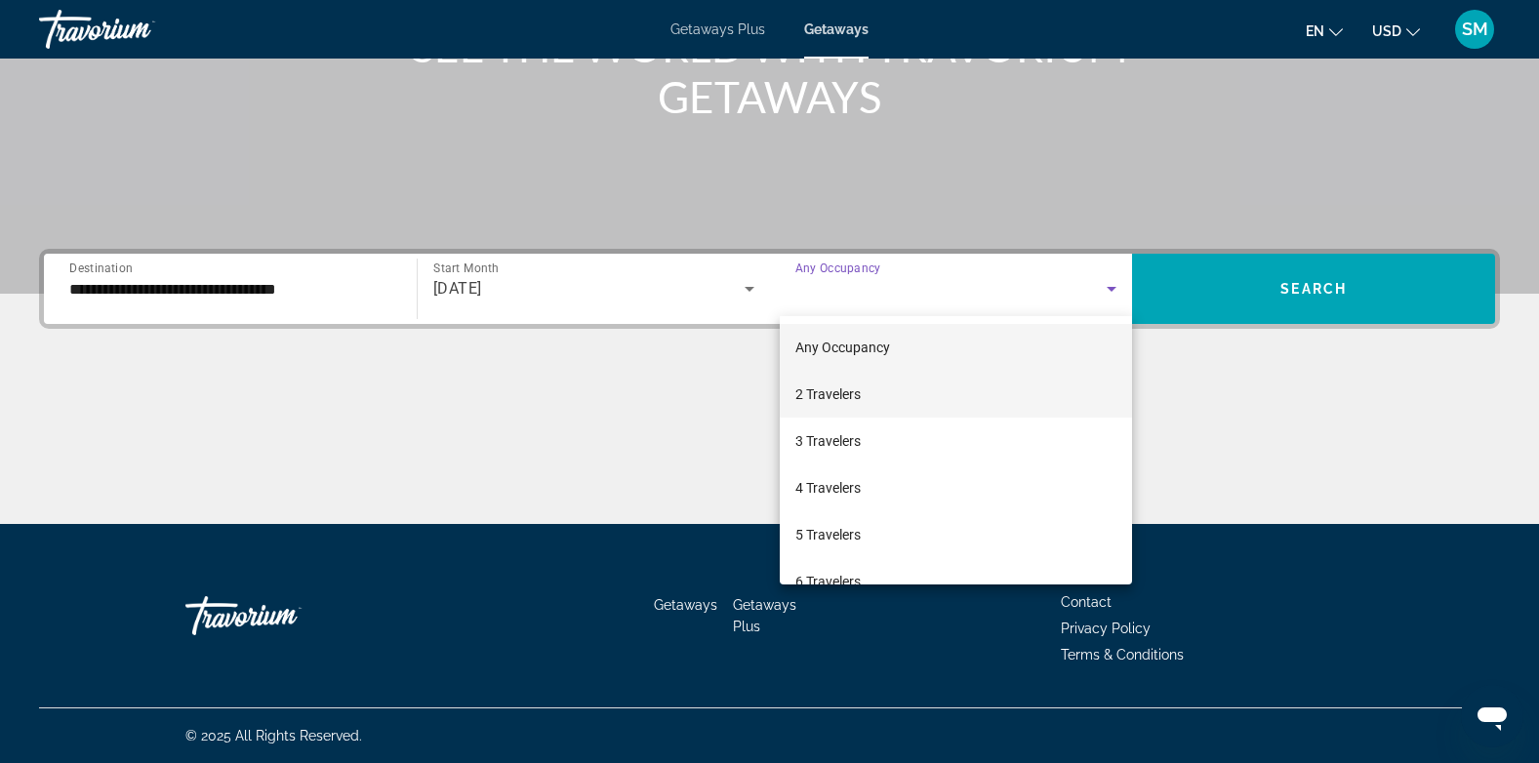
click at [880, 392] on mat-option "2 Travelers" at bounding box center [956, 394] width 353 height 47
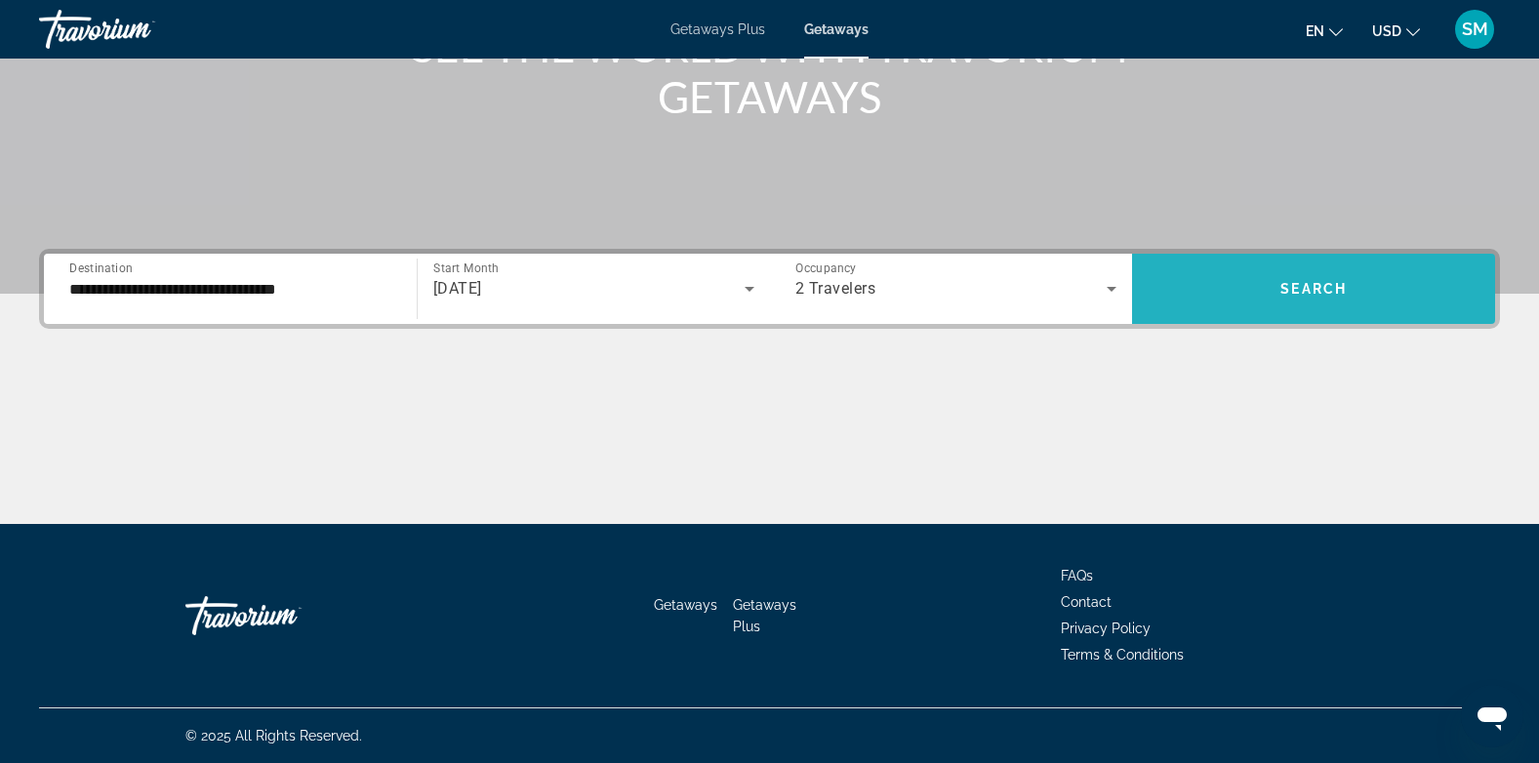
click at [1318, 276] on span "Search widget" at bounding box center [1313, 288] width 363 height 47
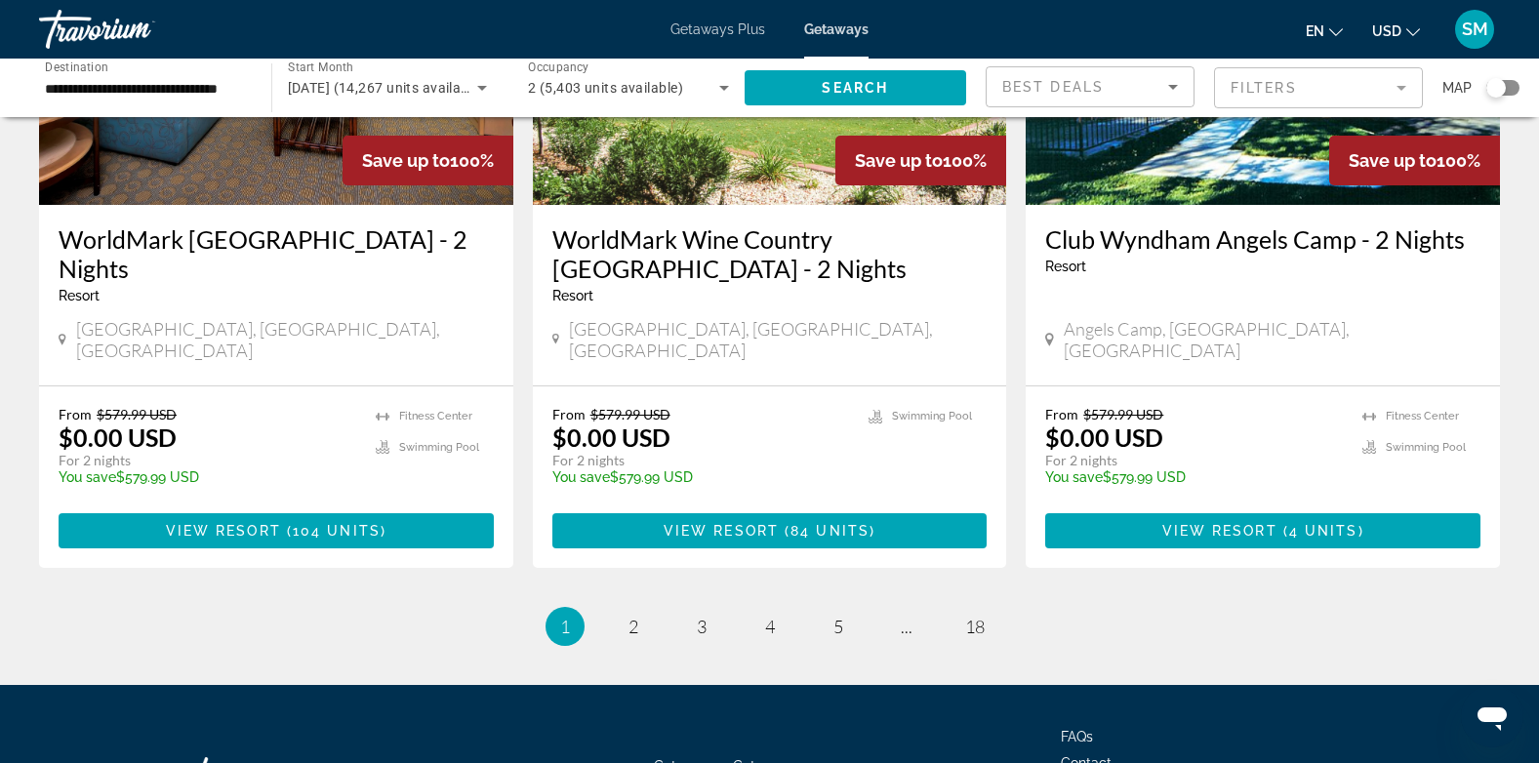
scroll to position [2412, 0]
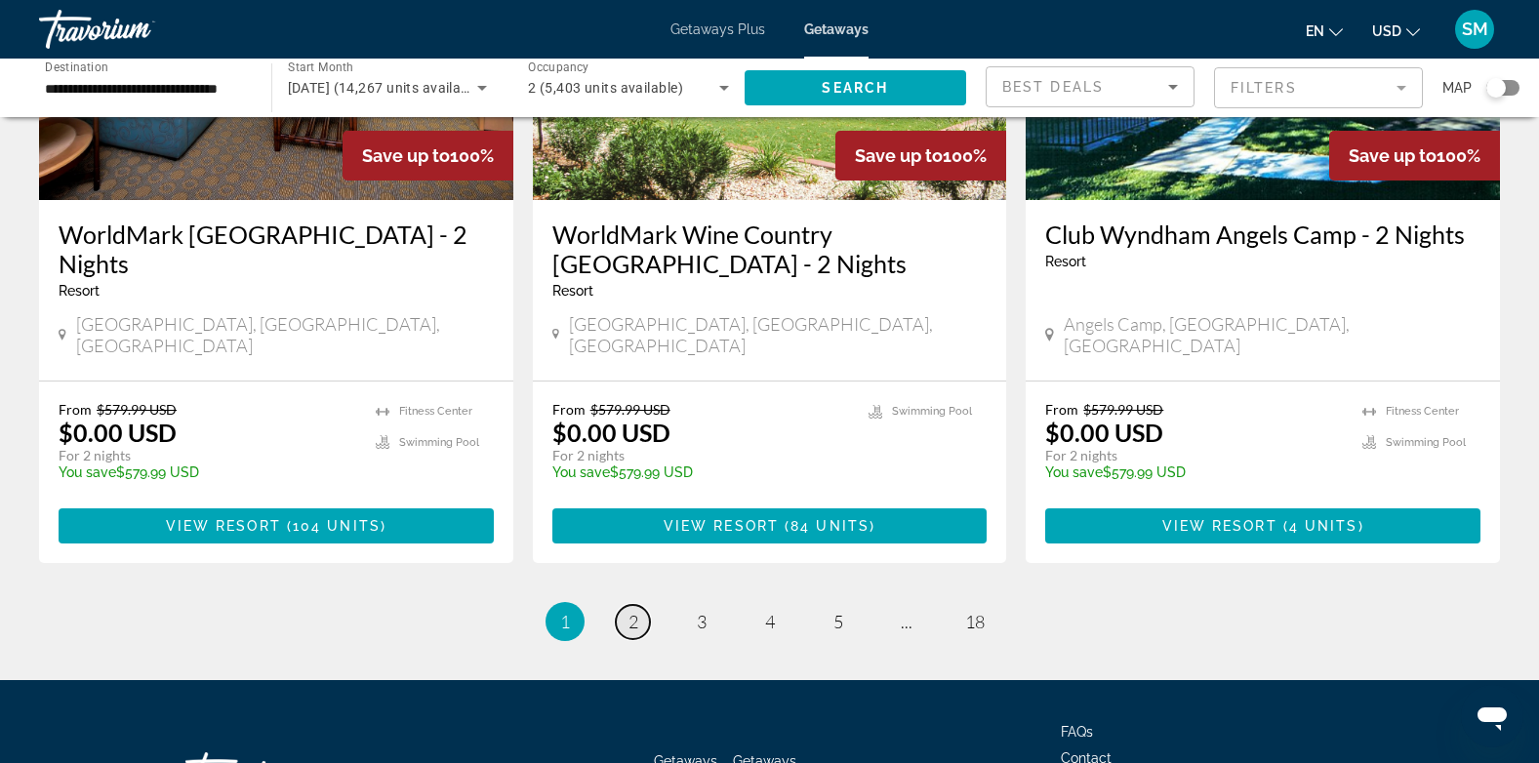
click at [635, 611] on span "2" at bounding box center [633, 621] width 10 height 21
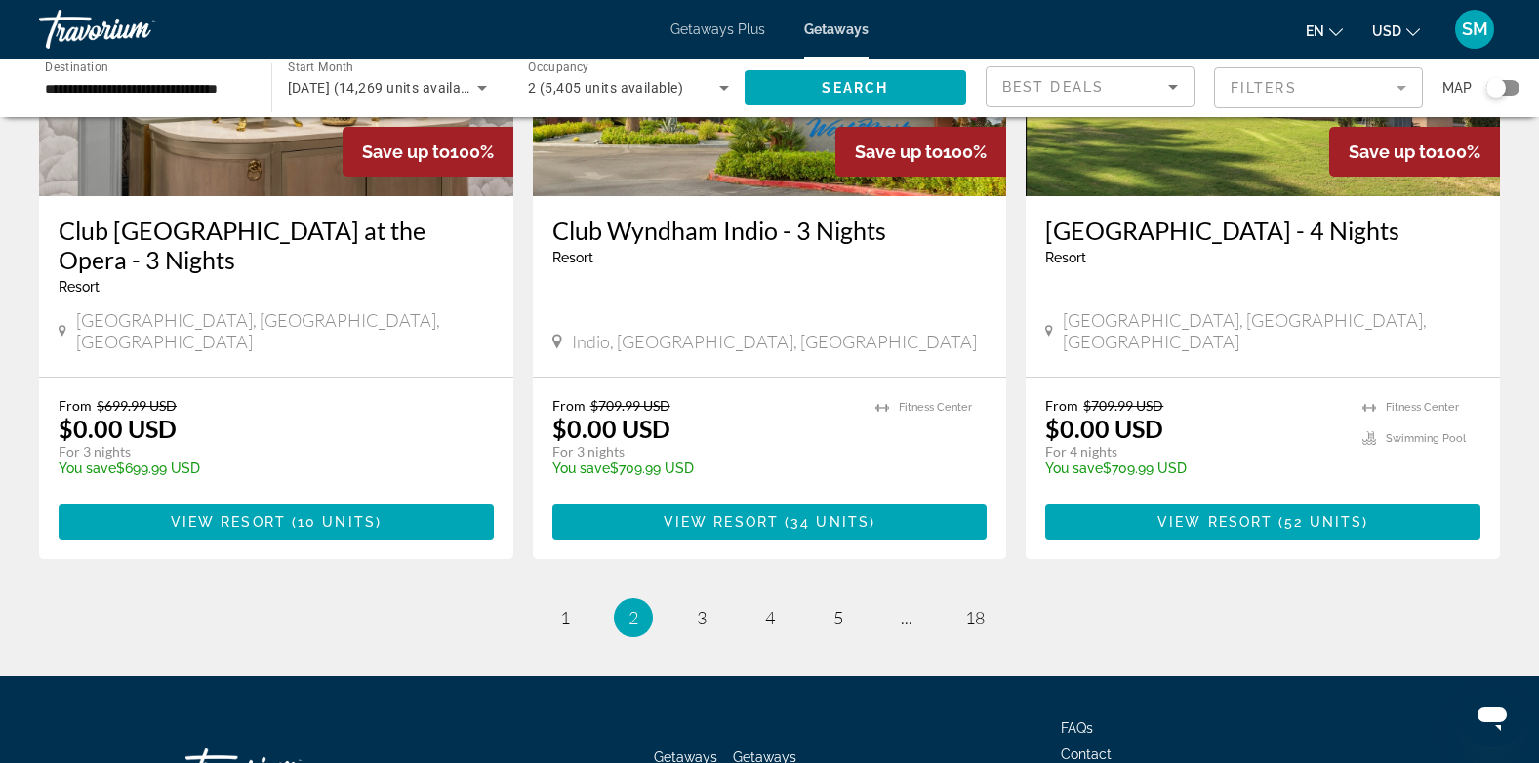
scroll to position [2458, 0]
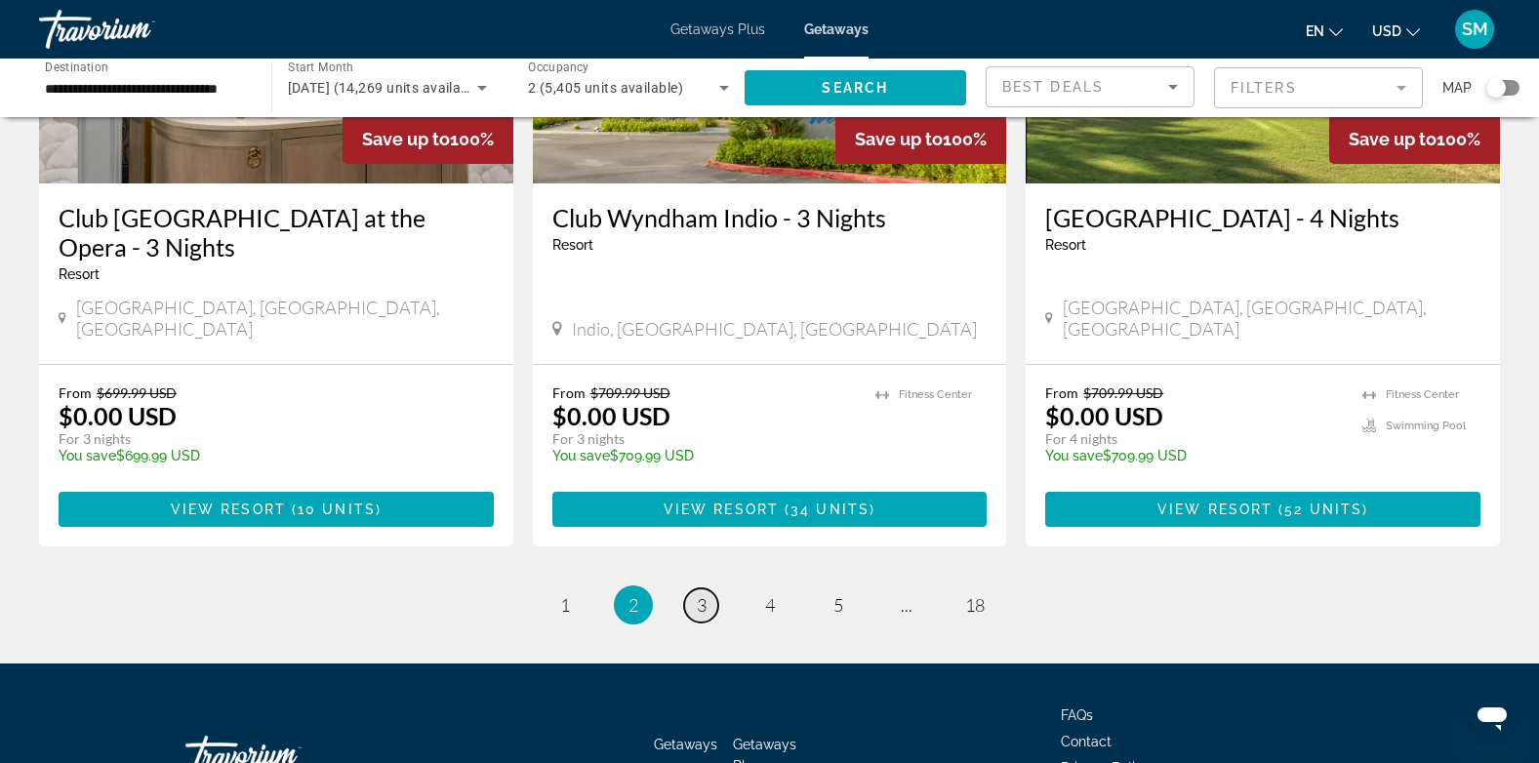
click at [699, 594] on span "3" at bounding box center [702, 604] width 10 height 21
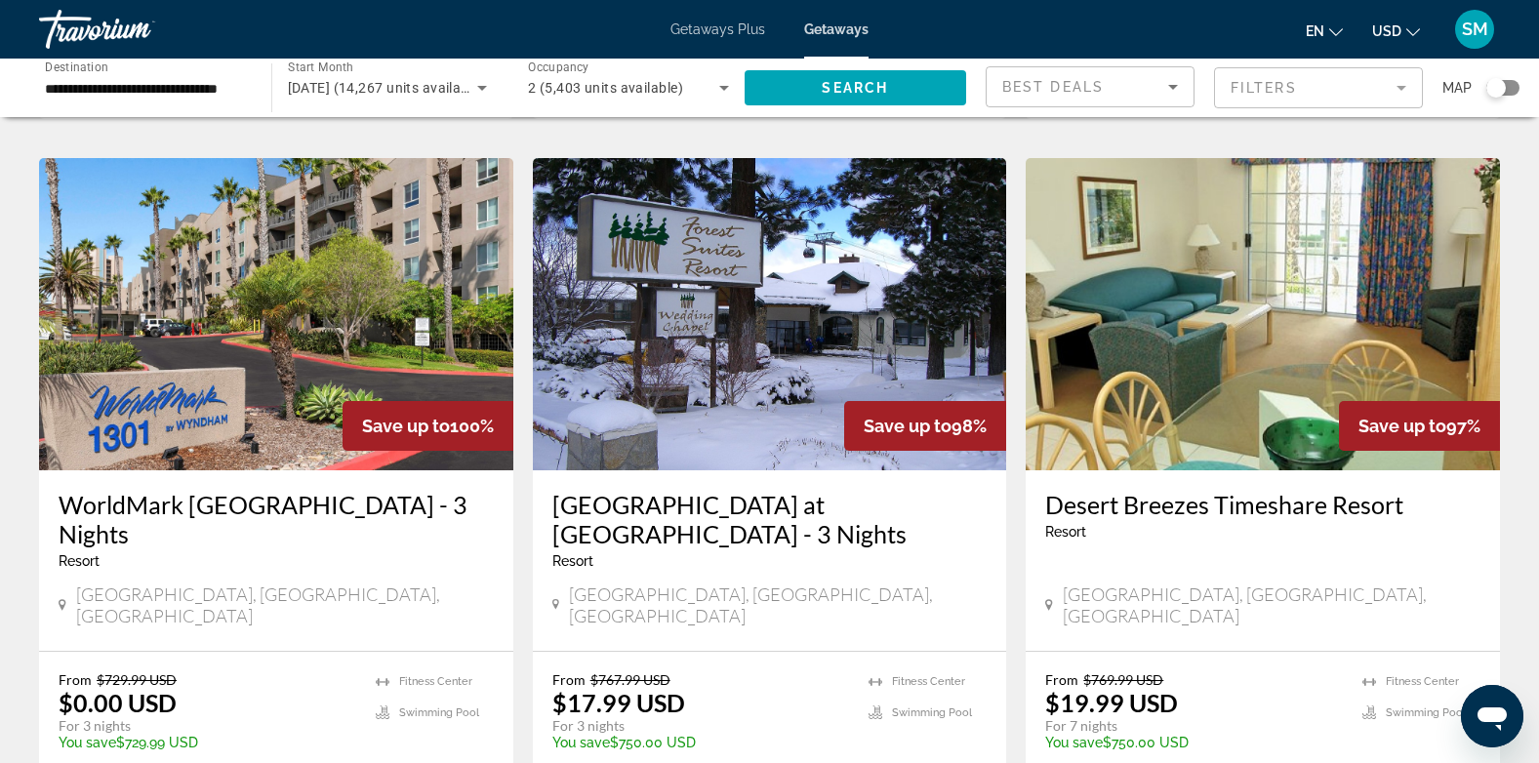
scroll to position [1465, 0]
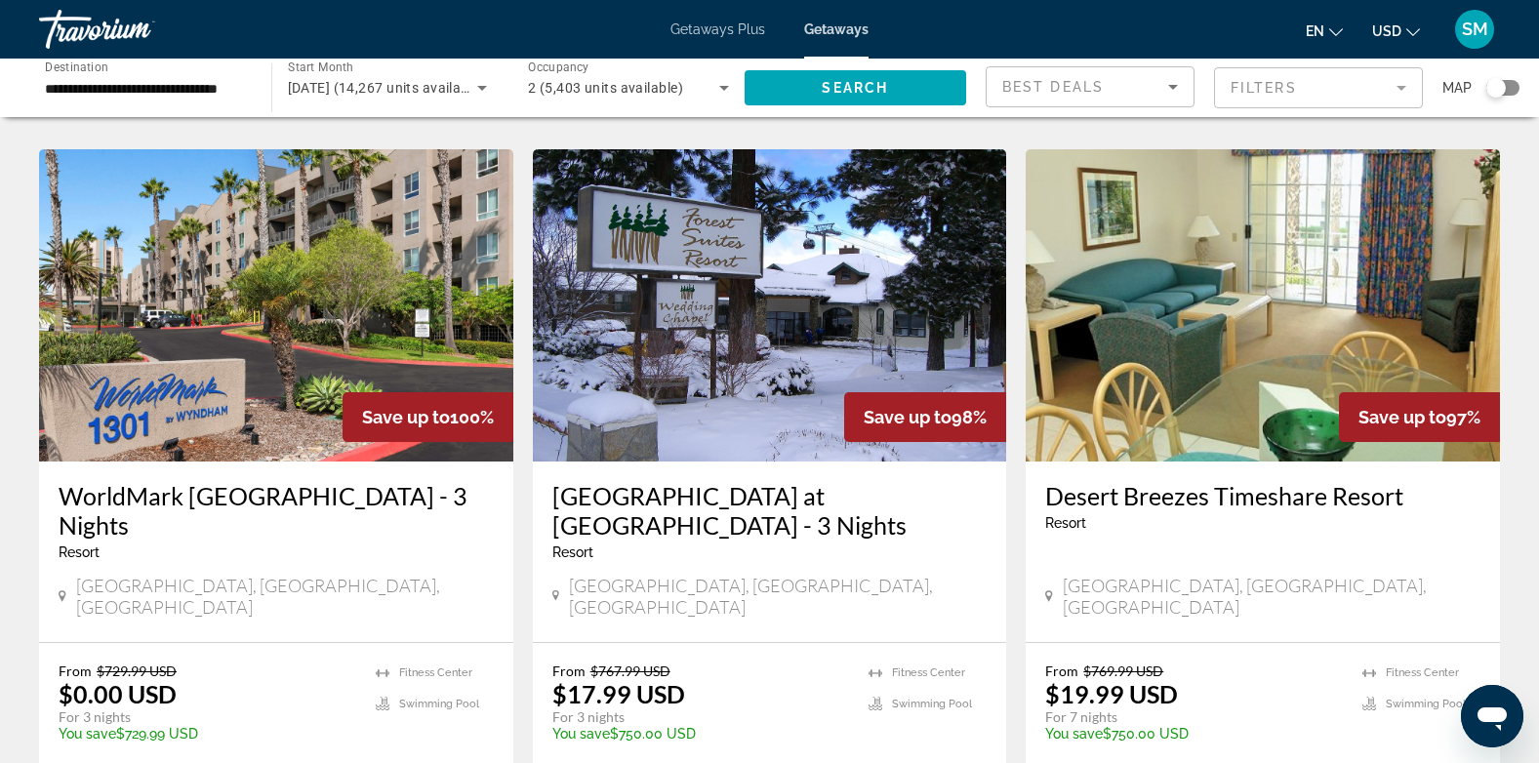
click at [280, 318] on img "Main content" at bounding box center [276, 305] width 474 height 312
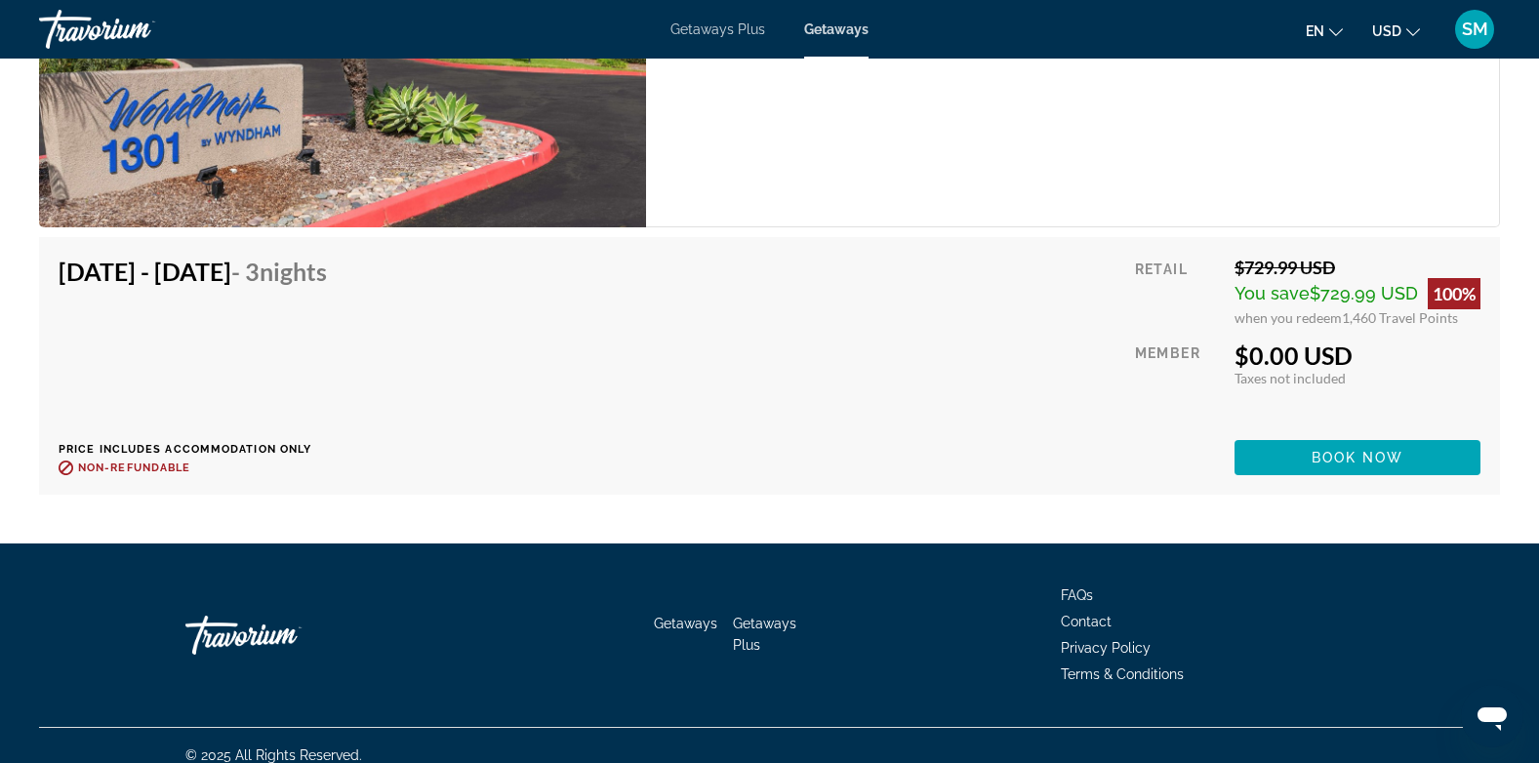
scroll to position [3768, 0]
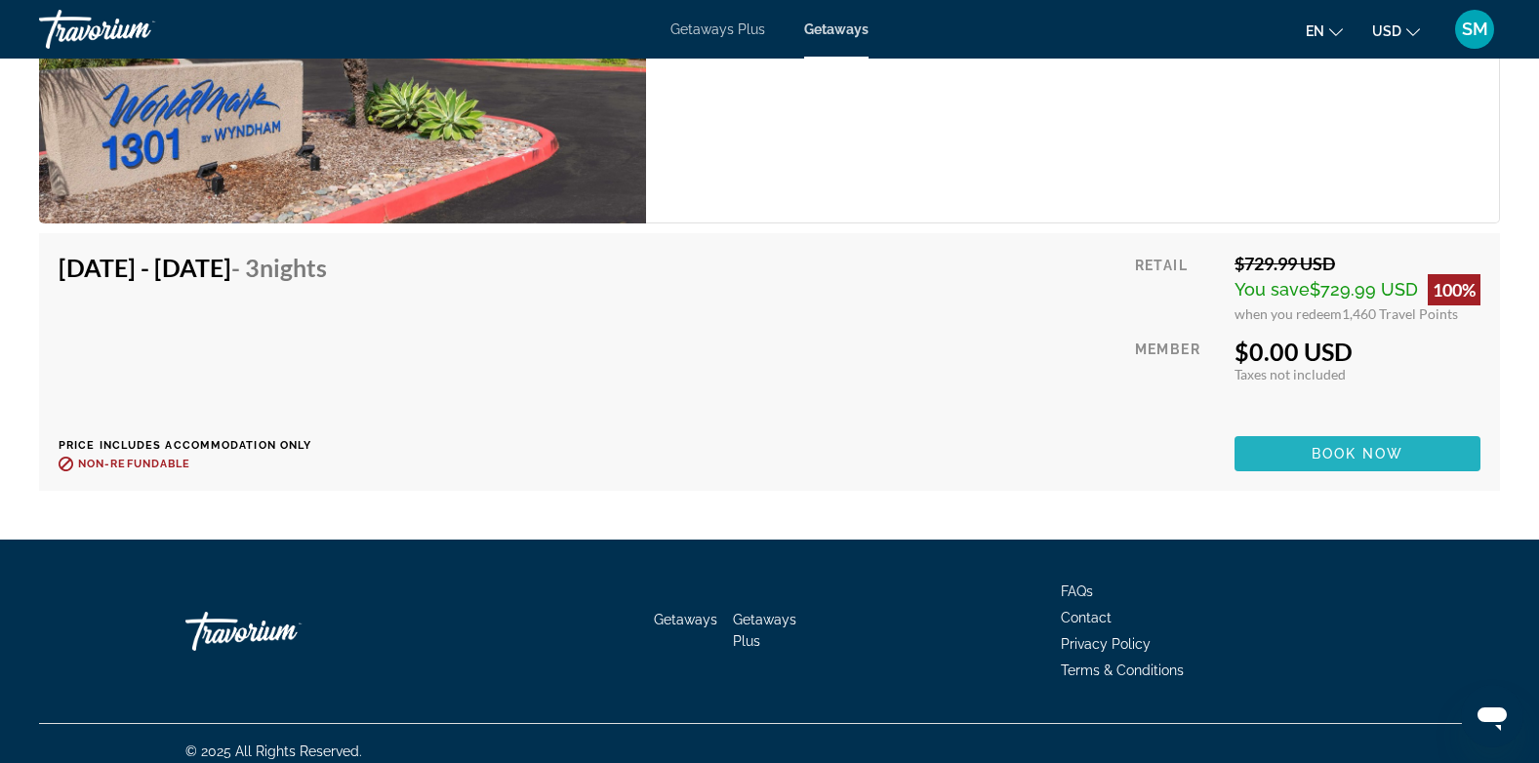
click at [1368, 446] on span "Book now" at bounding box center [1357, 454] width 93 height 16
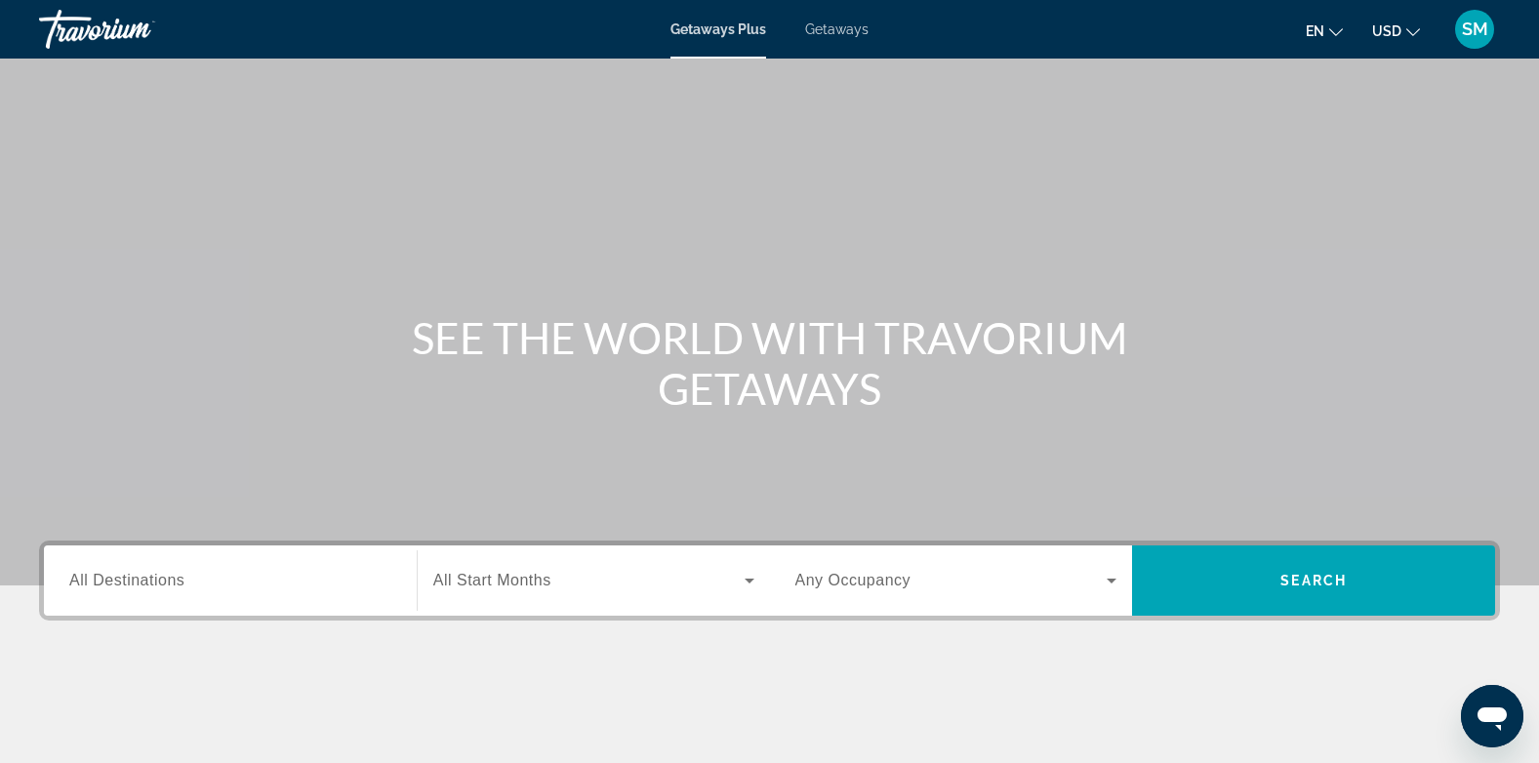
click at [843, 34] on span "Getaways" at bounding box center [836, 29] width 63 height 16
click at [152, 579] on span "All Destinations" at bounding box center [126, 580] width 115 height 17
click at [152, 579] on input "Destination All Destinations" at bounding box center [230, 581] width 322 height 23
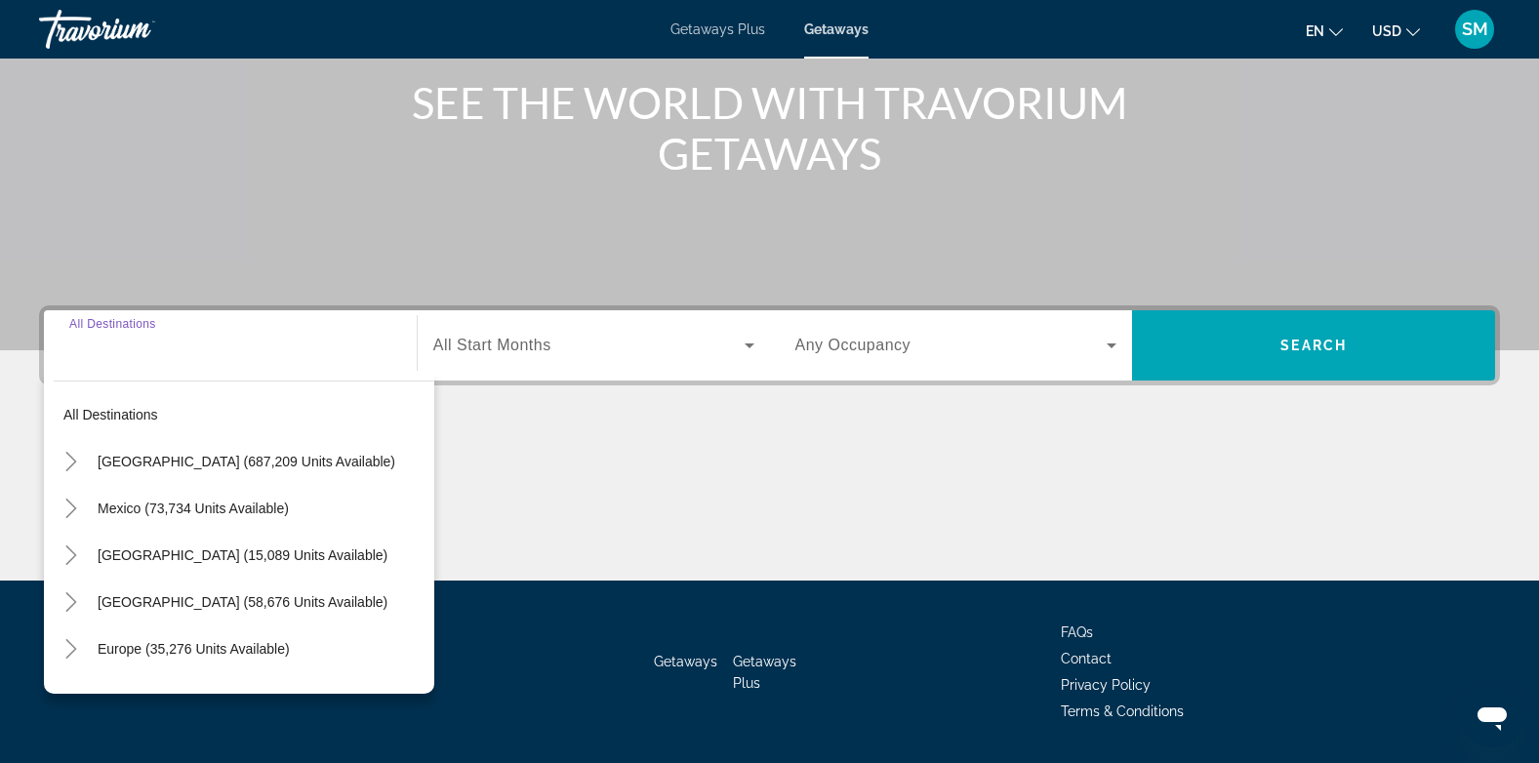
scroll to position [292, 0]
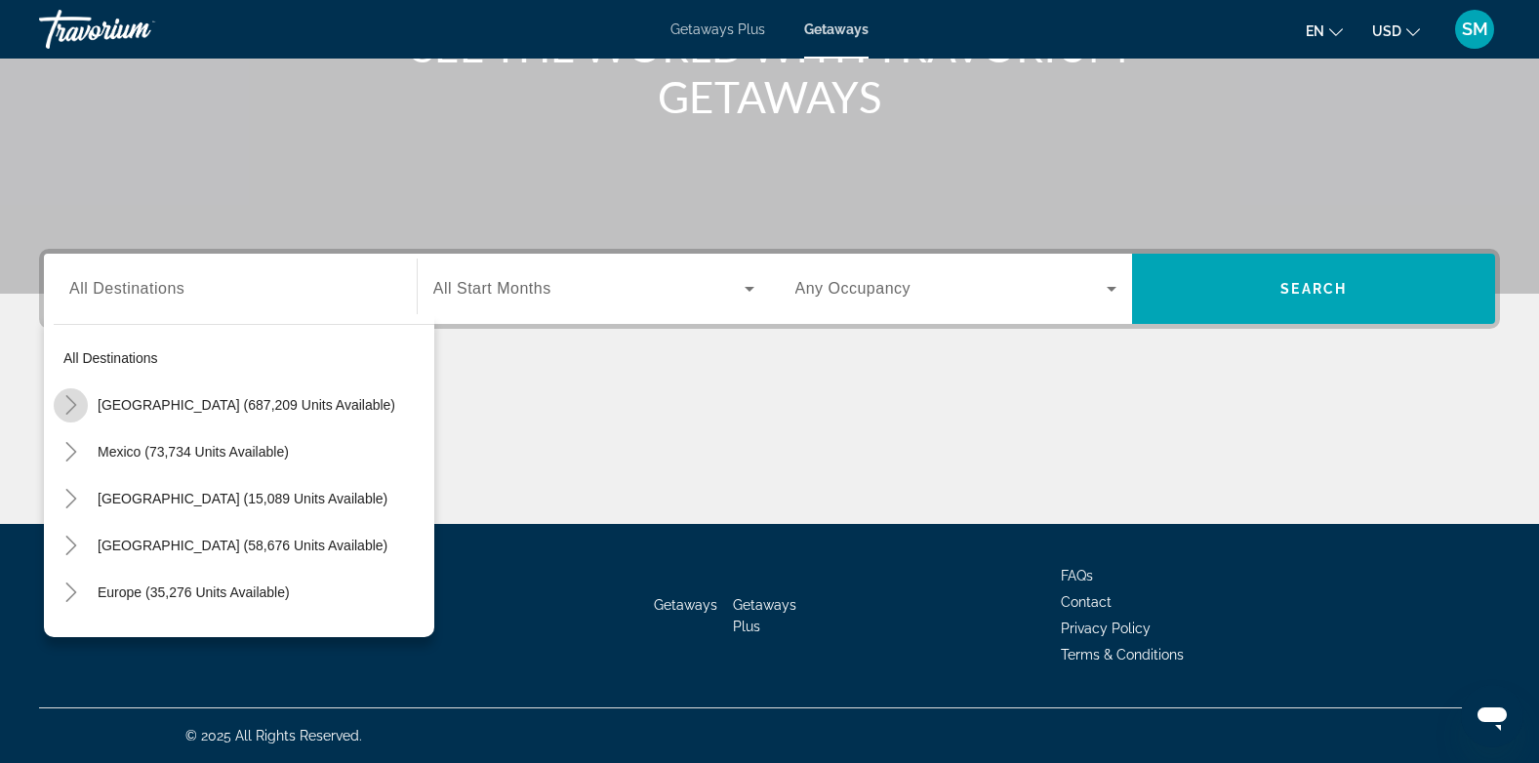
click at [69, 398] on icon "Toggle United States (687,209 units available)" at bounding box center [70, 405] width 11 height 20
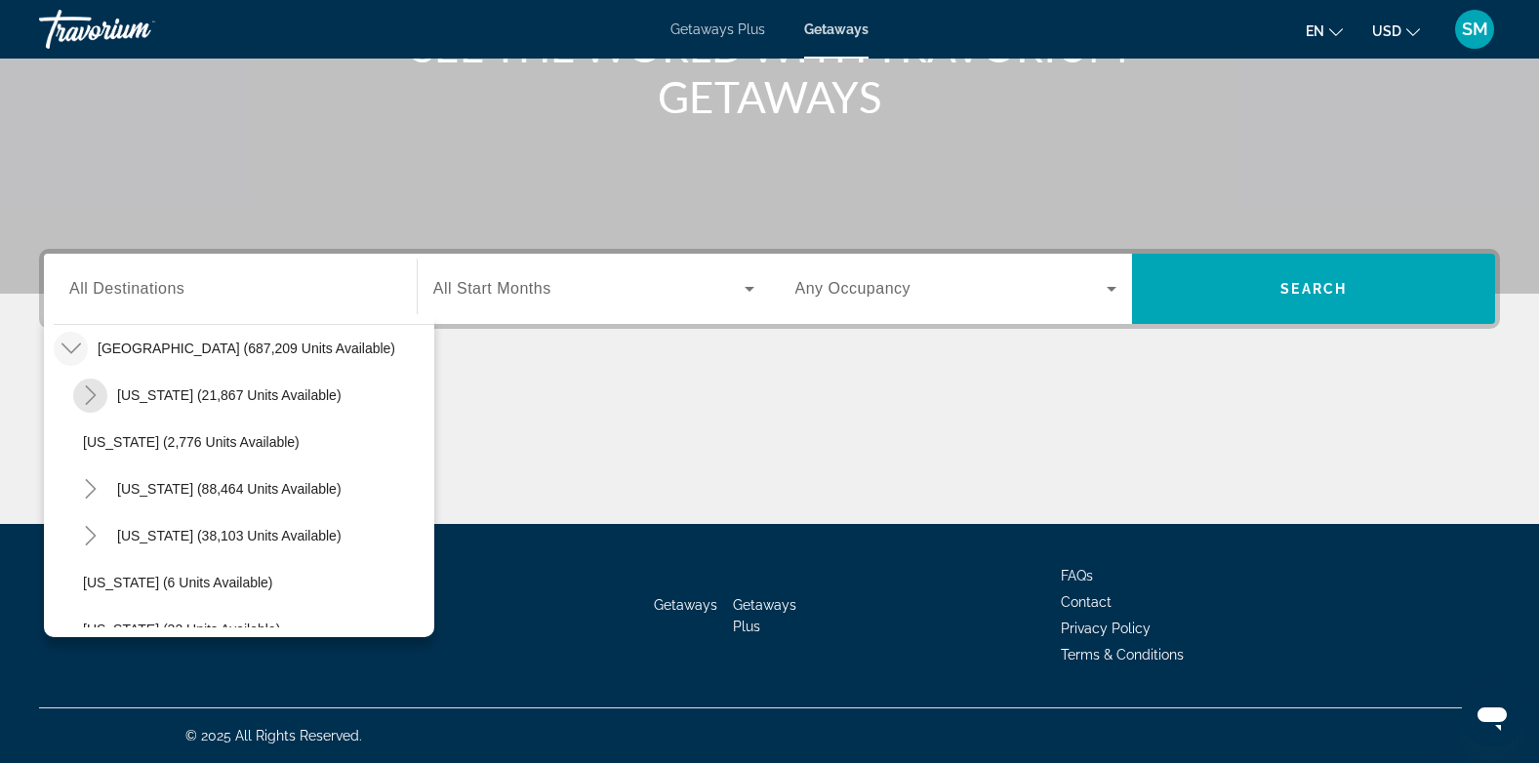
click at [69, 398] on span "Toggle Arizona (21,867 units available)" at bounding box center [90, 395] width 47 height 47
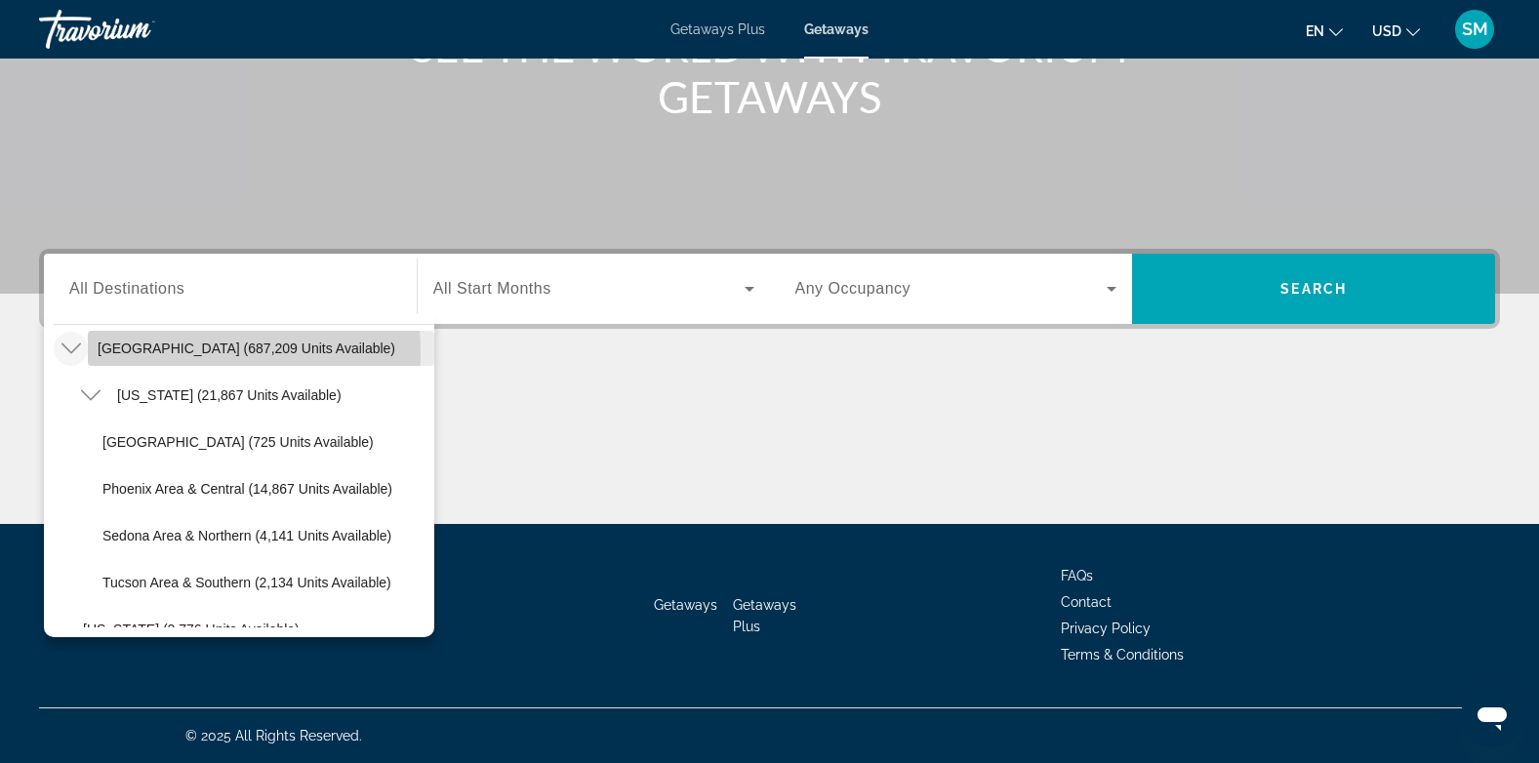
click at [135, 353] on span "[GEOGRAPHIC_DATA] (687,209 units available)" at bounding box center [247, 349] width 298 height 16
type input "**********"
